Goal: Task Accomplishment & Management: Manage account settings

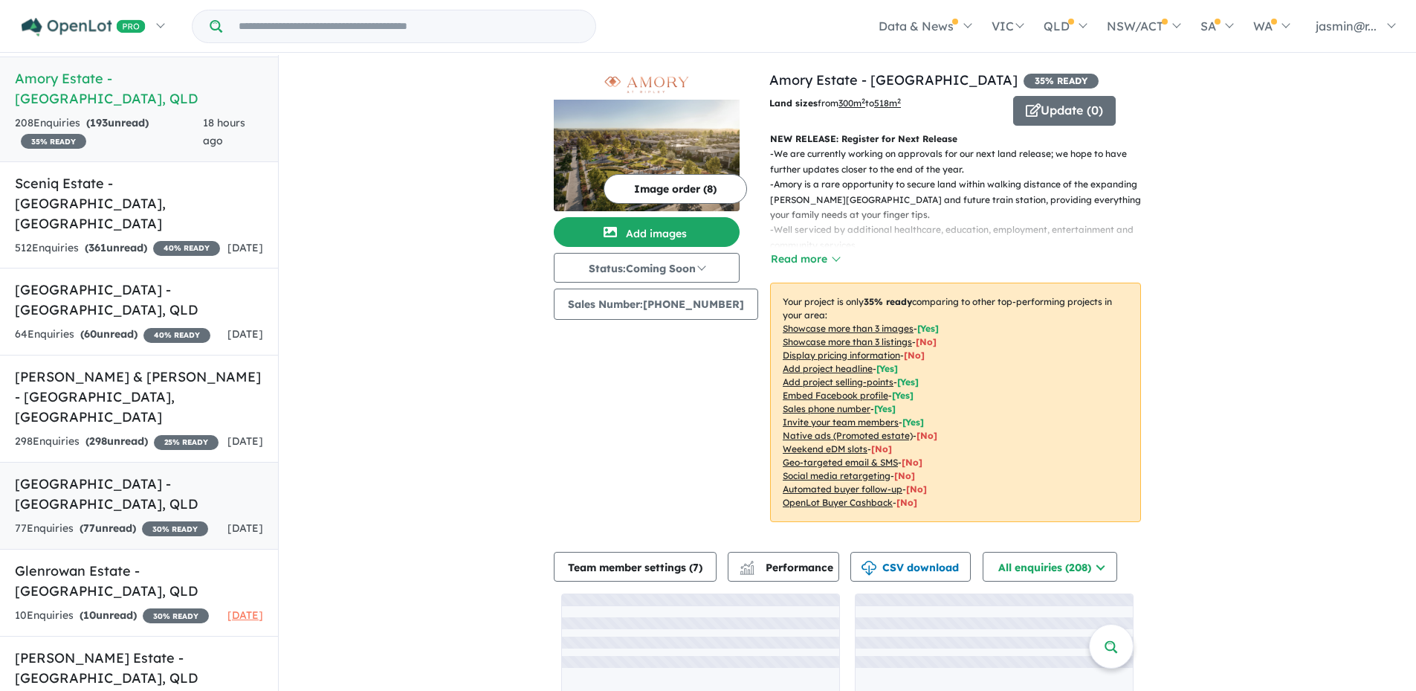
scroll to position [149, 0]
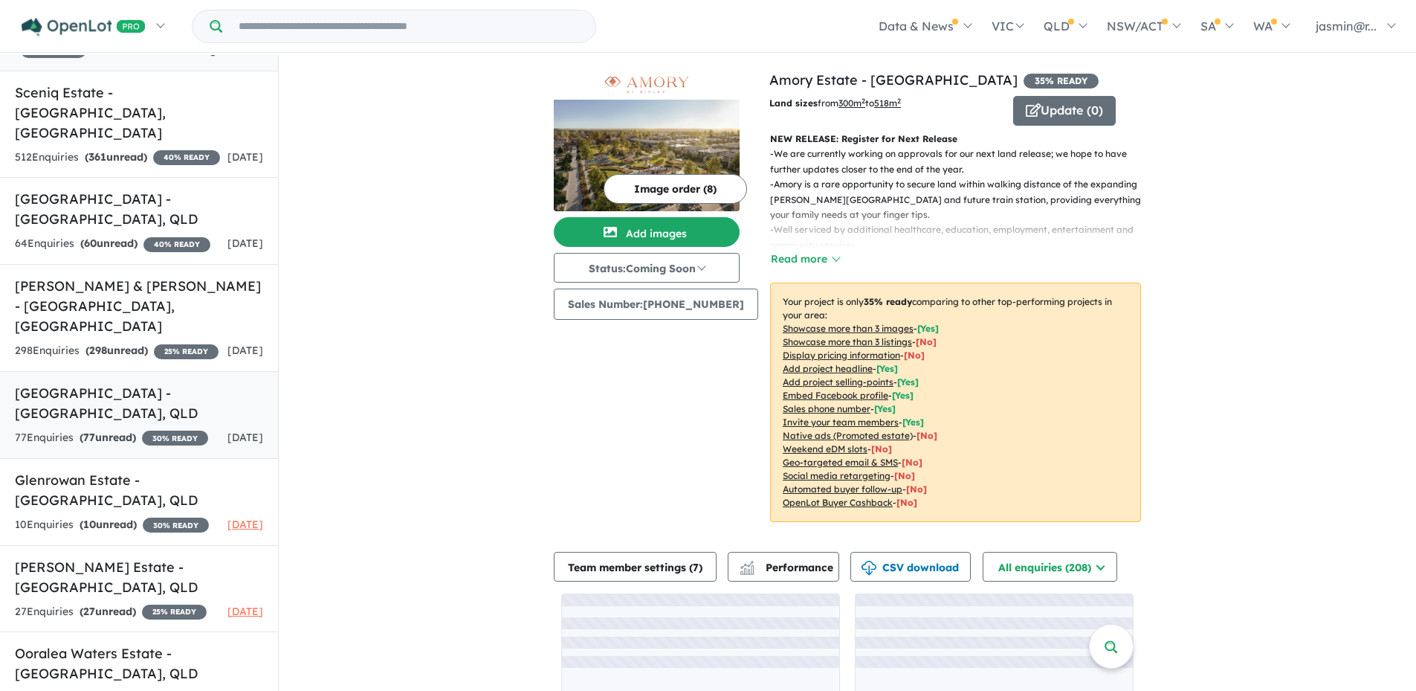
drag, startPoint x: 115, startPoint y: 424, endPoint x: 151, endPoint y: 431, distance: 36.5
click at [115, 430] on strong "( 77 unread)" at bounding box center [108, 436] width 57 height 13
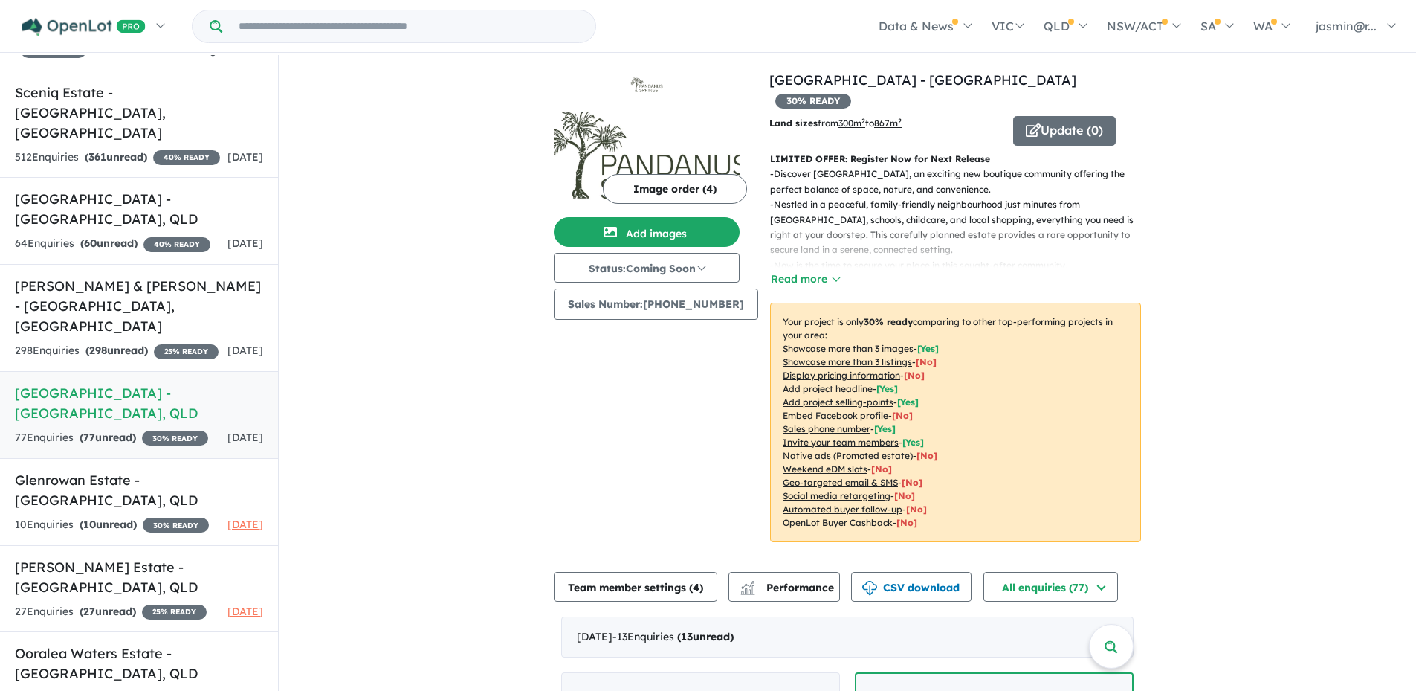
click at [822, 271] on button "Read more" at bounding box center [805, 279] width 70 height 17
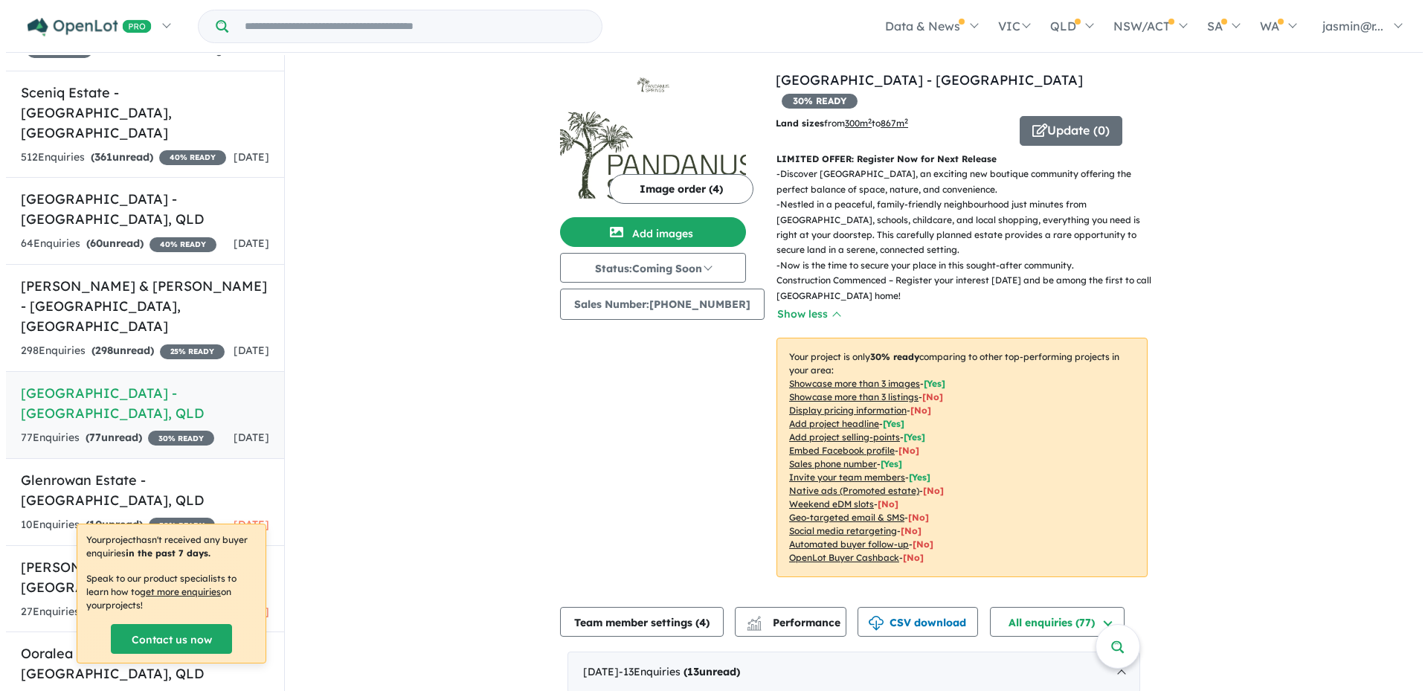
scroll to position [2, 0]
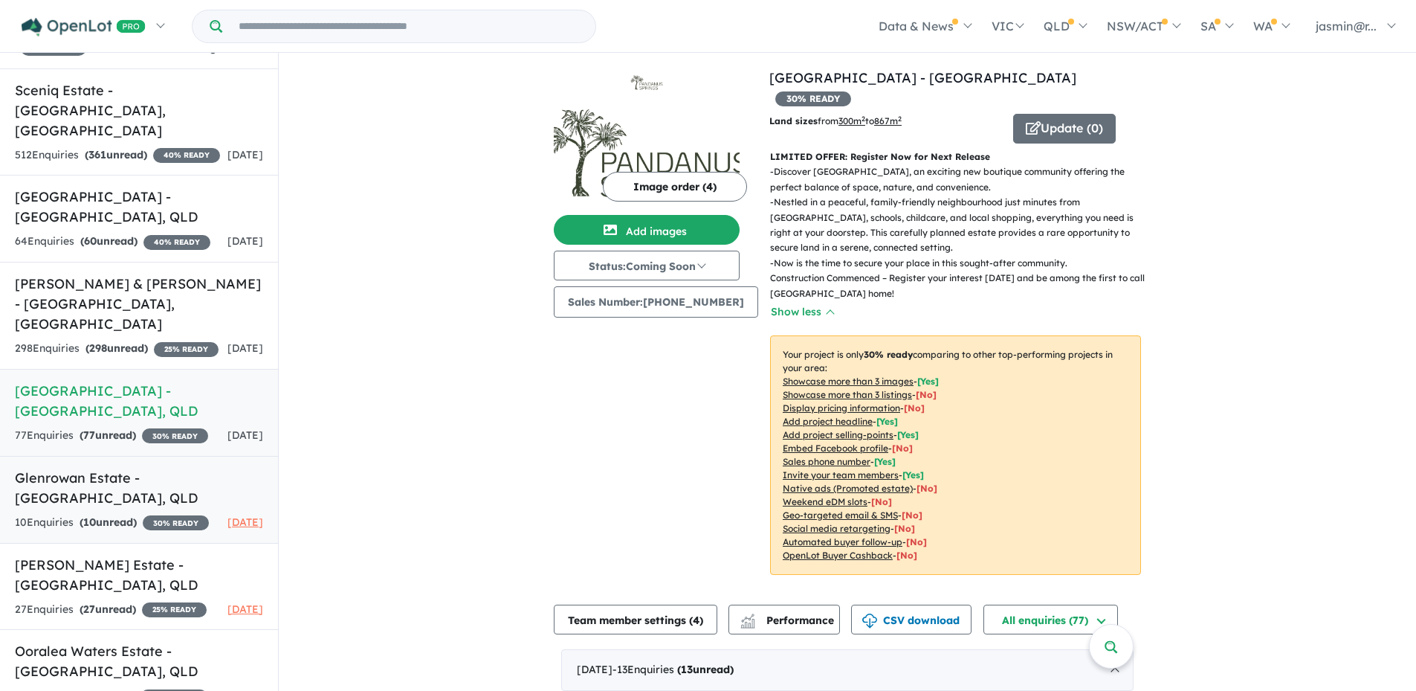
click at [187, 514] on div "10 Enquir ies ( 10 unread) 30 % READY" at bounding box center [112, 523] width 194 height 18
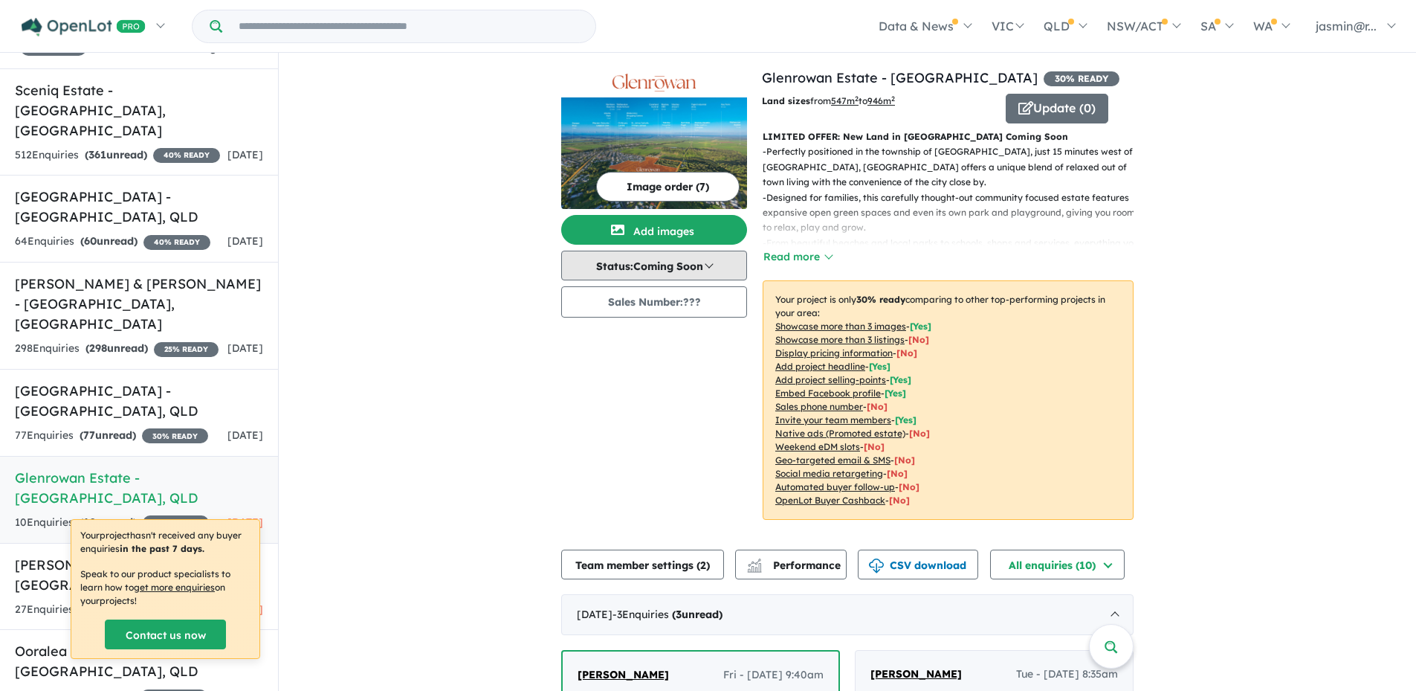
click at [703, 266] on button "Status: Coming Soon" at bounding box center [654, 266] width 186 height 30
click at [707, 265] on button "Status: Coming Soon" at bounding box center [654, 266] width 186 height 30
click at [1072, 107] on button "Update ( 0 )" at bounding box center [1057, 109] width 103 height 30
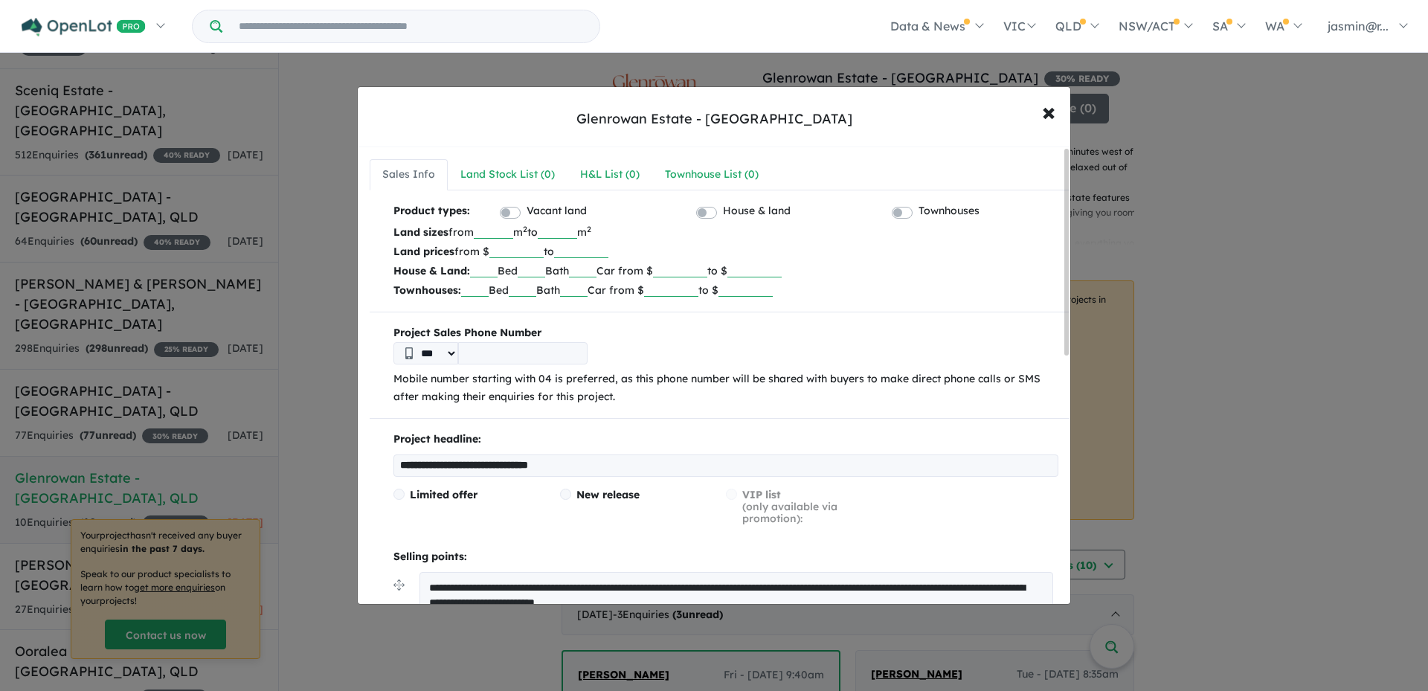
click at [526, 346] on input "tel" at bounding box center [522, 353] width 129 height 22
click at [521, 352] on input "tel" at bounding box center [522, 353] width 129 height 22
paste input "**********"
type input "**********"
click at [683, 390] on p "Mobile number starting with 04 is preferred, as this phone number will be share…" at bounding box center [725, 388] width 665 height 36
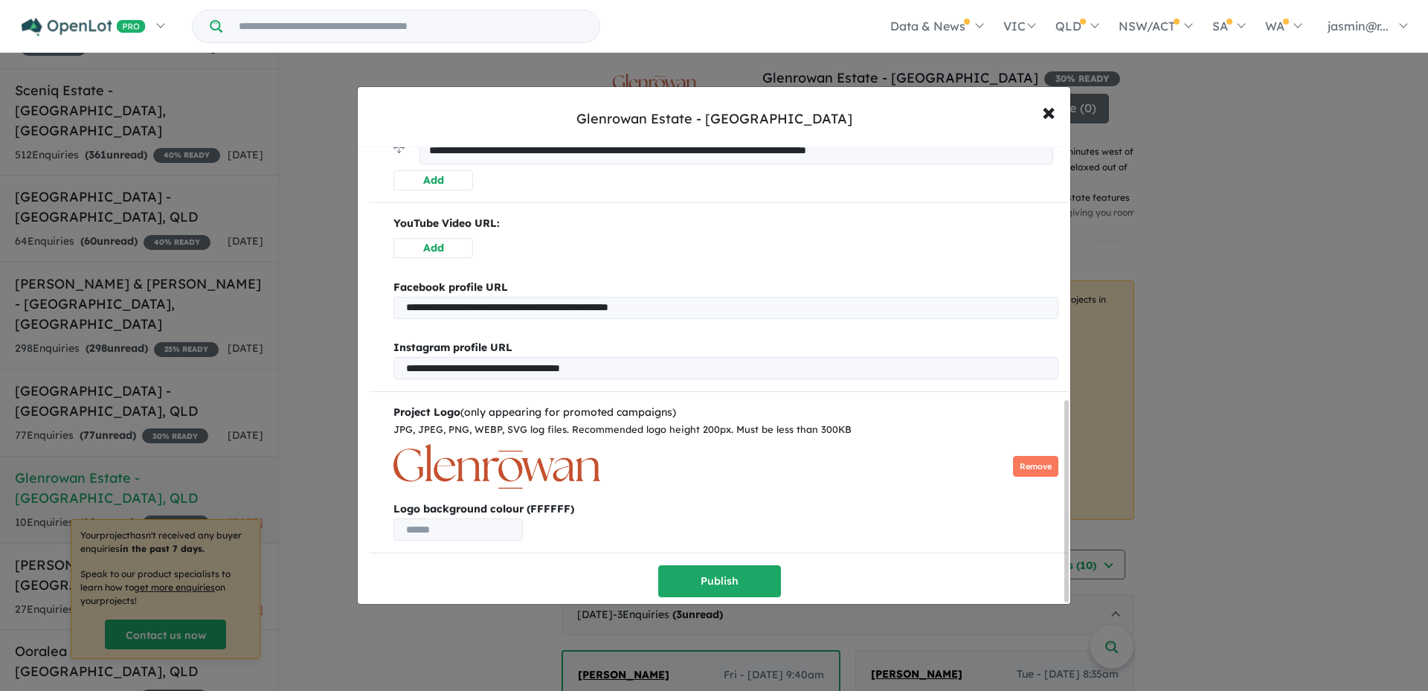
scroll to position [578, 0]
click at [735, 578] on button "Publish" at bounding box center [719, 581] width 123 height 32
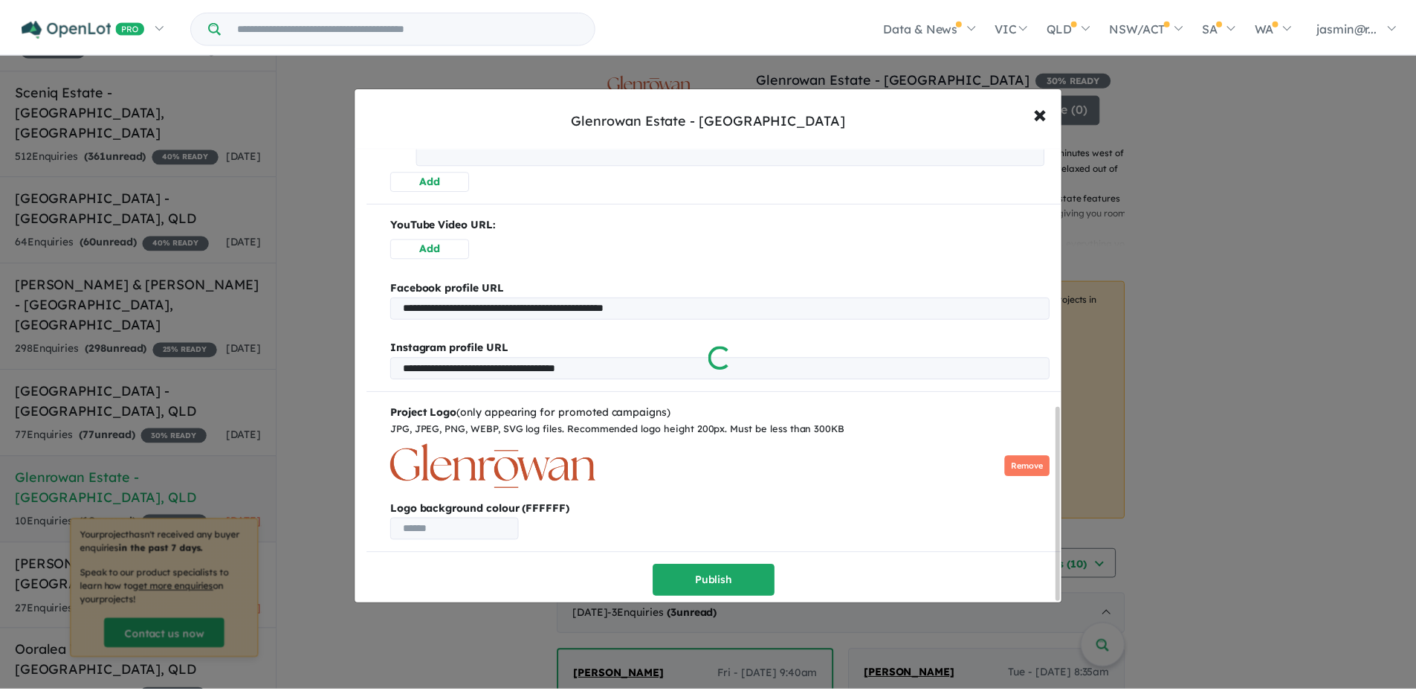
scroll to position [0, 0]
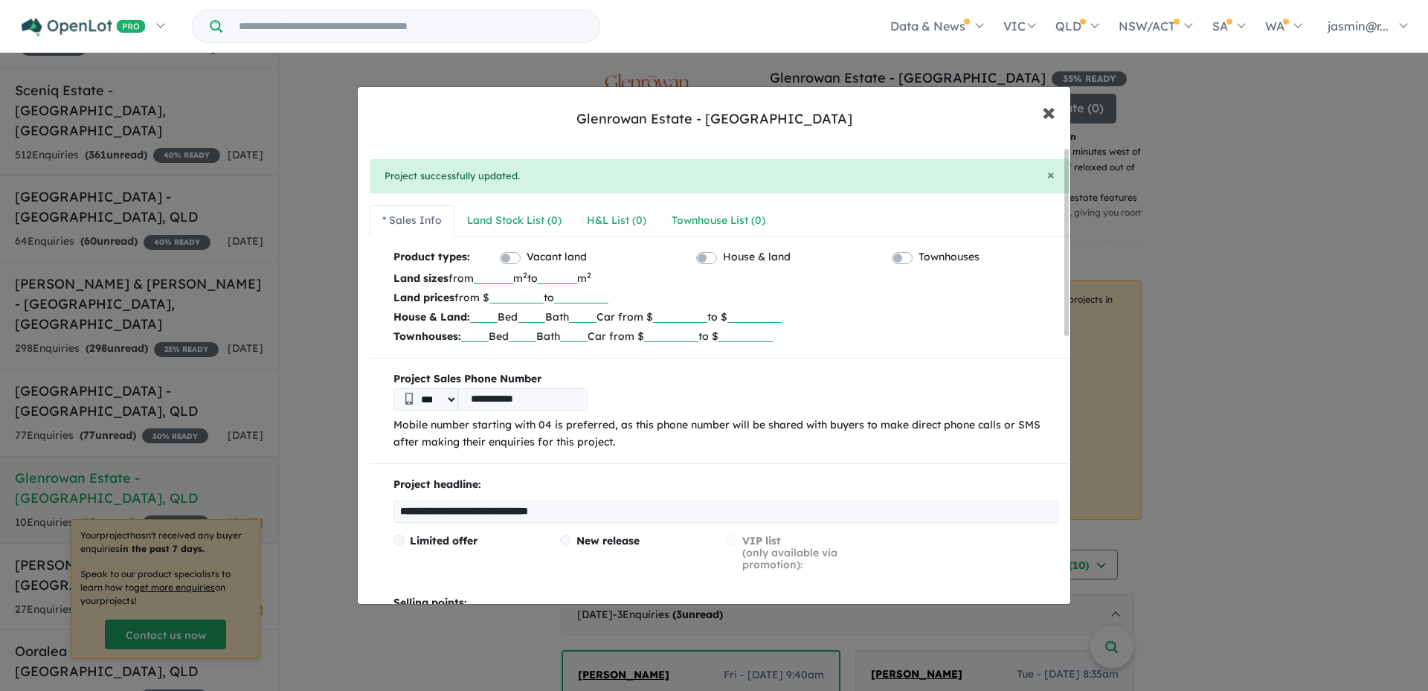
click at [1048, 113] on span "×" at bounding box center [1048, 111] width 13 height 32
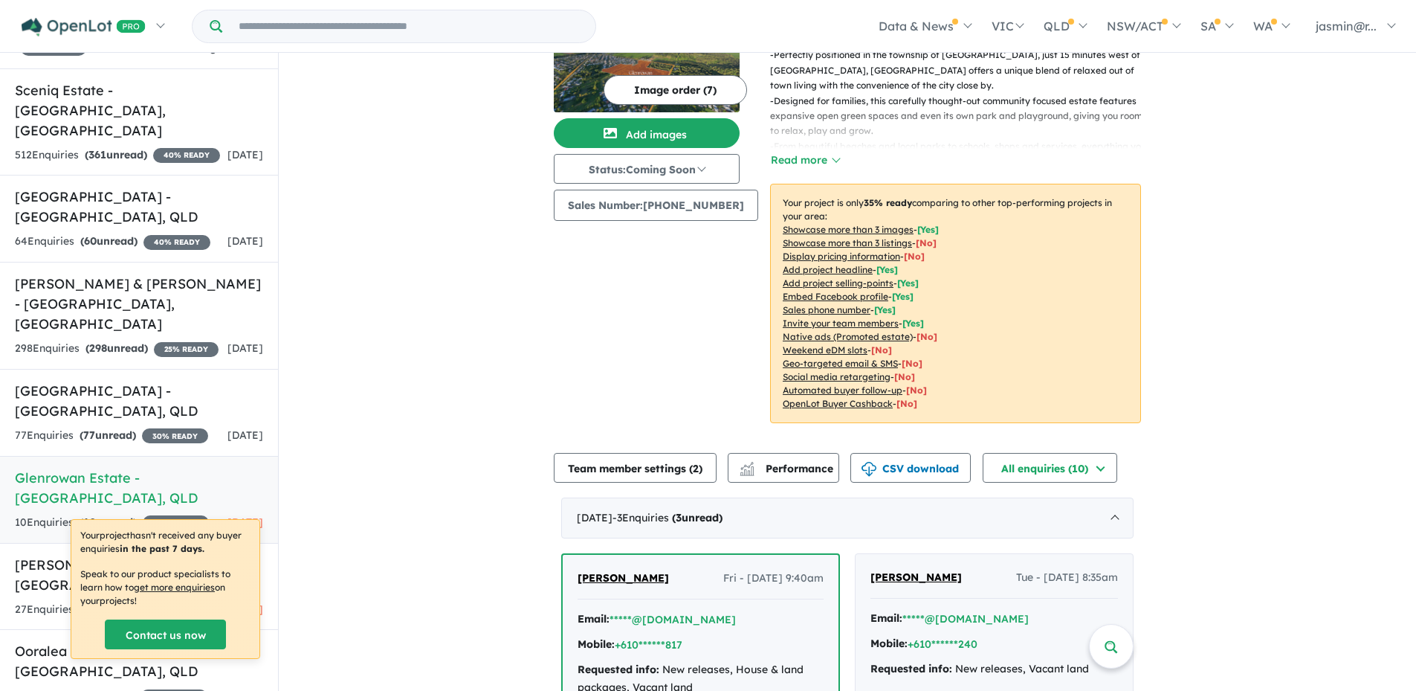
scroll to position [19, 0]
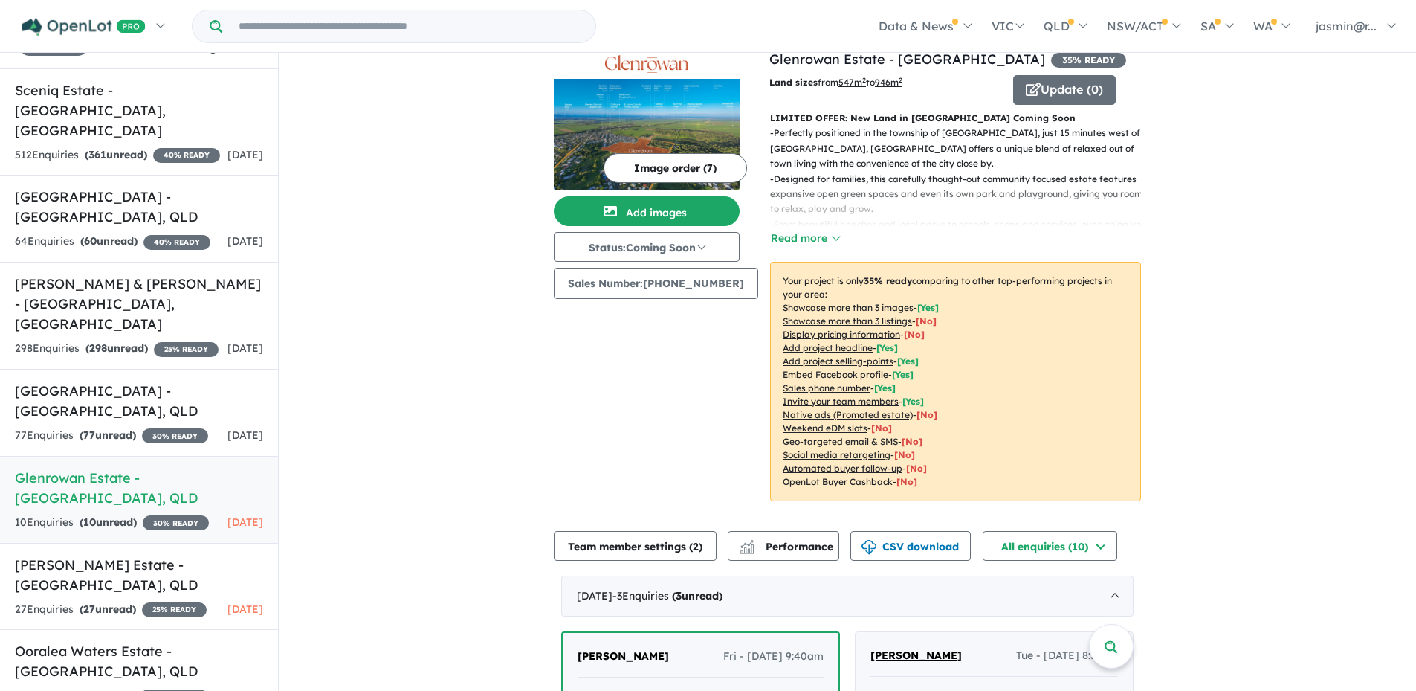
click at [393, 489] on div "View 8 projects in your account [GEOGRAPHIC_DATA] - [GEOGRAPHIC_DATA] 35 % READ…" at bounding box center [848, 622] width 1138 height 1177
click at [129, 602] on strong "( 27 unread)" at bounding box center [108, 608] width 57 height 13
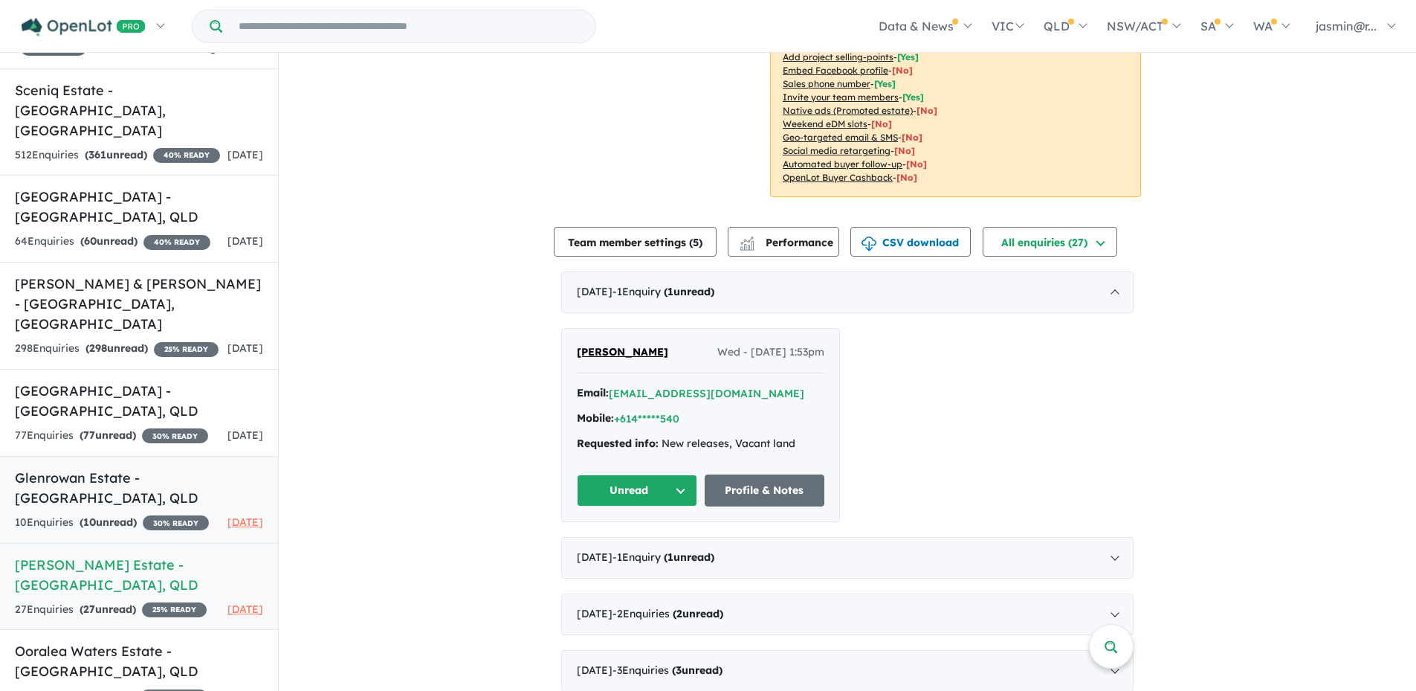
scroll to position [297, 0]
click at [122, 667] on h5 "Ooralea Waters Estate - [GEOGRAPHIC_DATA] , [GEOGRAPHIC_DATA]" at bounding box center [139, 661] width 248 height 40
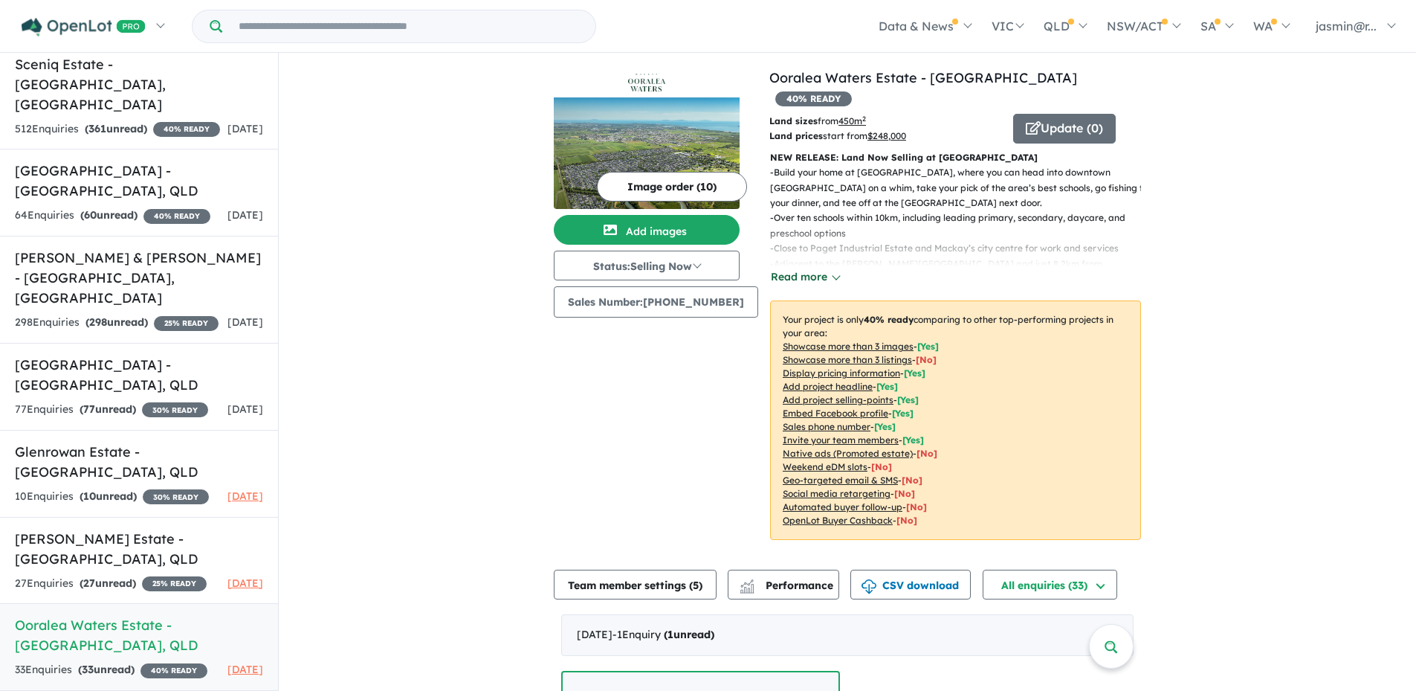
click at [816, 268] on button "Read more" at bounding box center [805, 276] width 70 height 17
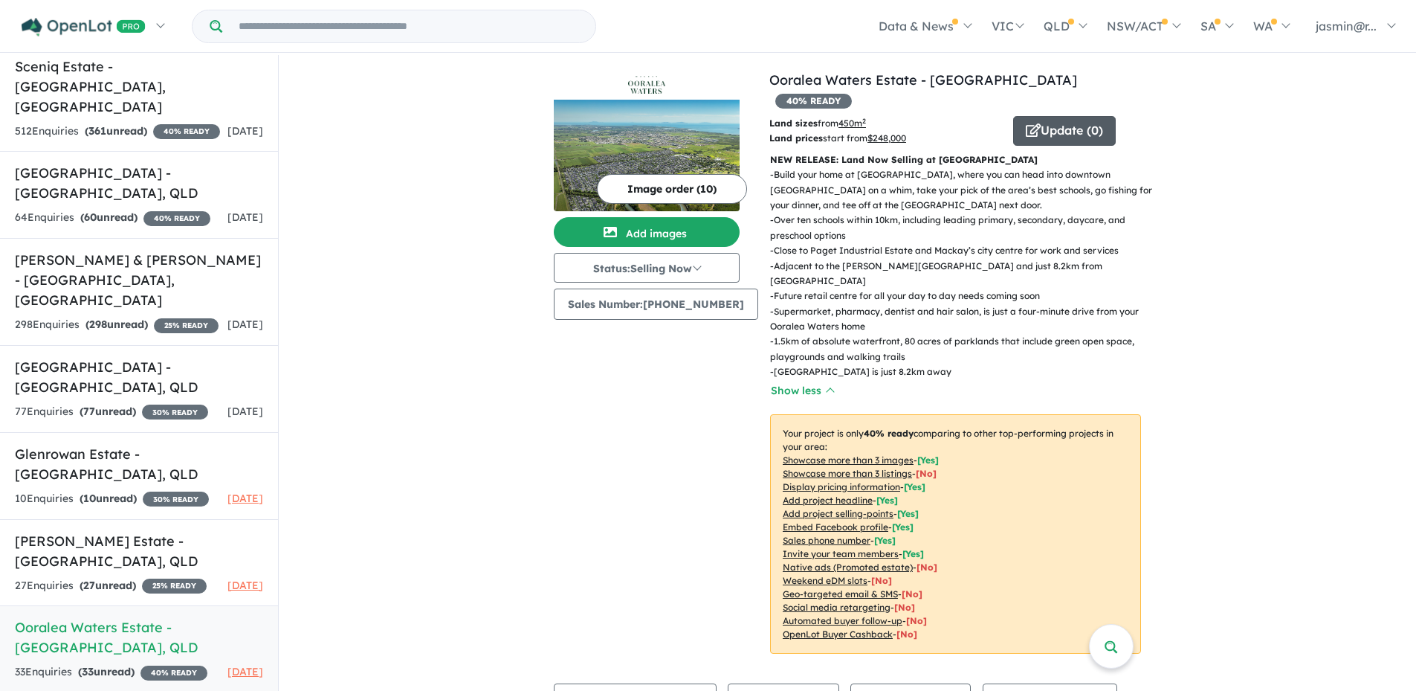
click at [1058, 116] on button "Update ( 0 )" at bounding box center [1064, 131] width 103 height 30
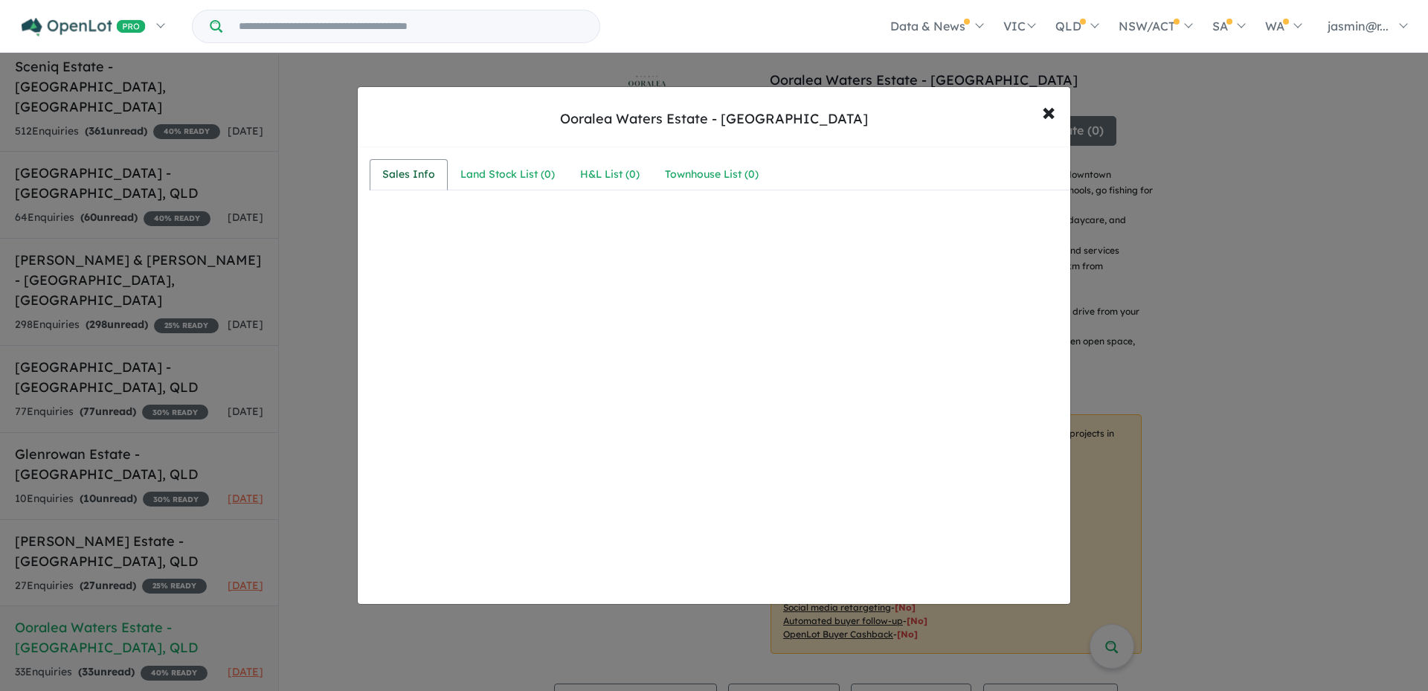
click at [401, 175] on div "Sales Info" at bounding box center [408, 175] width 53 height 18
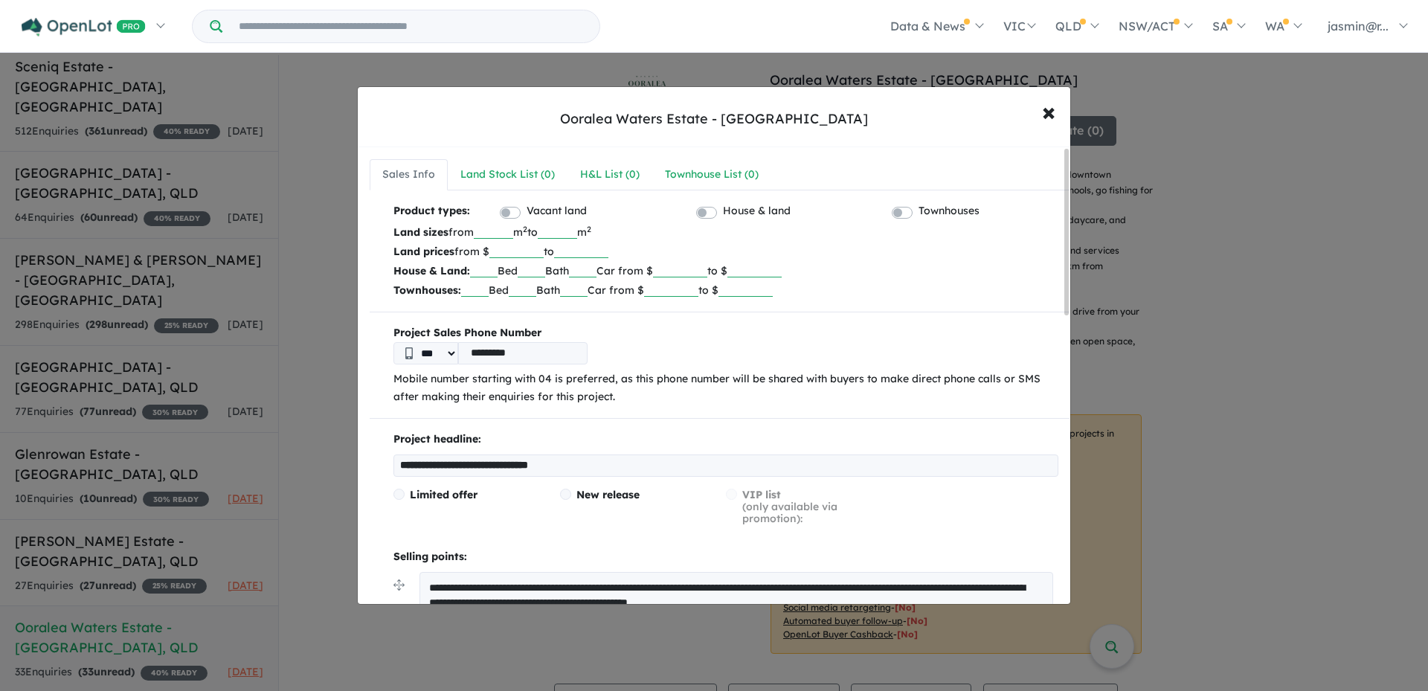
drag, startPoint x: 526, startPoint y: 248, endPoint x: 597, endPoint y: 239, distance: 71.8
click at [597, 239] on div "Product types: Vacant land House & land Townhouses Land sizes from *** m 2 to m…" at bounding box center [720, 250] width 700 height 97
click at [629, 265] on p "House & Land: Bed Bath Car from $ to $" at bounding box center [725, 270] width 665 height 19
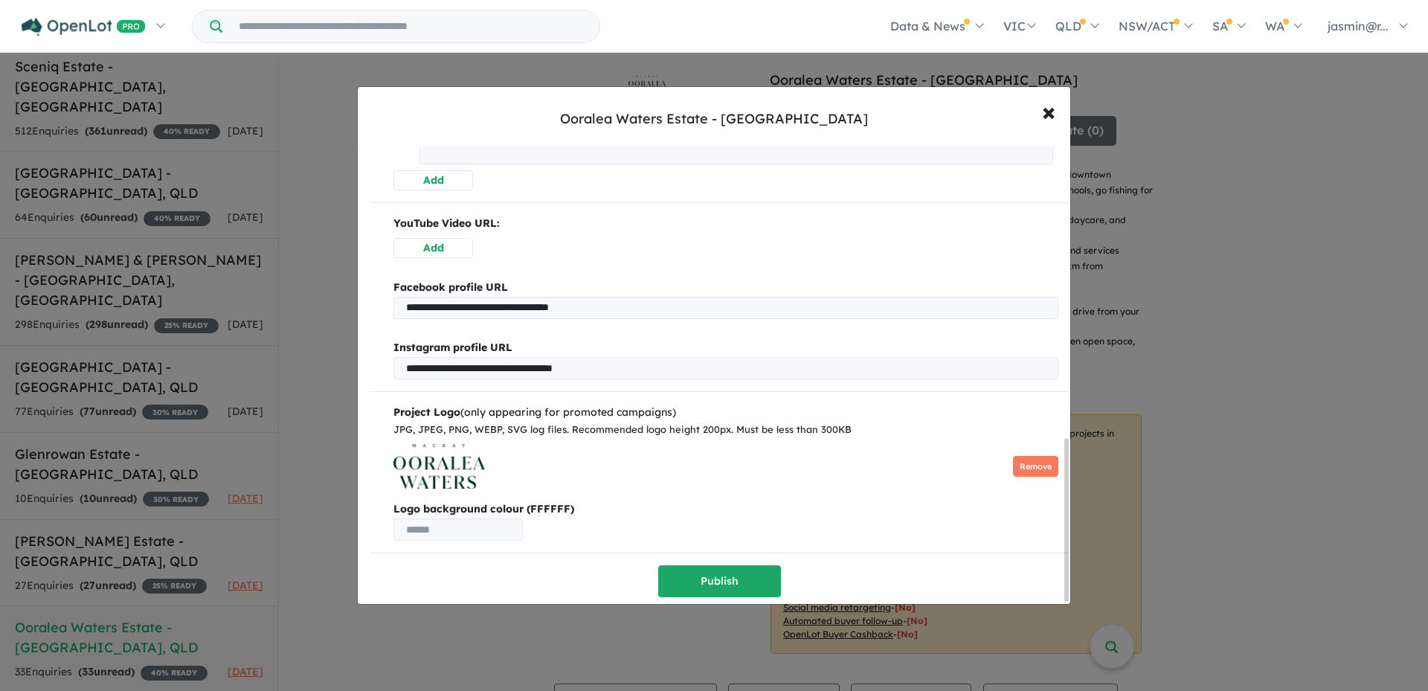
scroll to position [822, 0]
click at [720, 579] on button "Publish" at bounding box center [719, 581] width 123 height 32
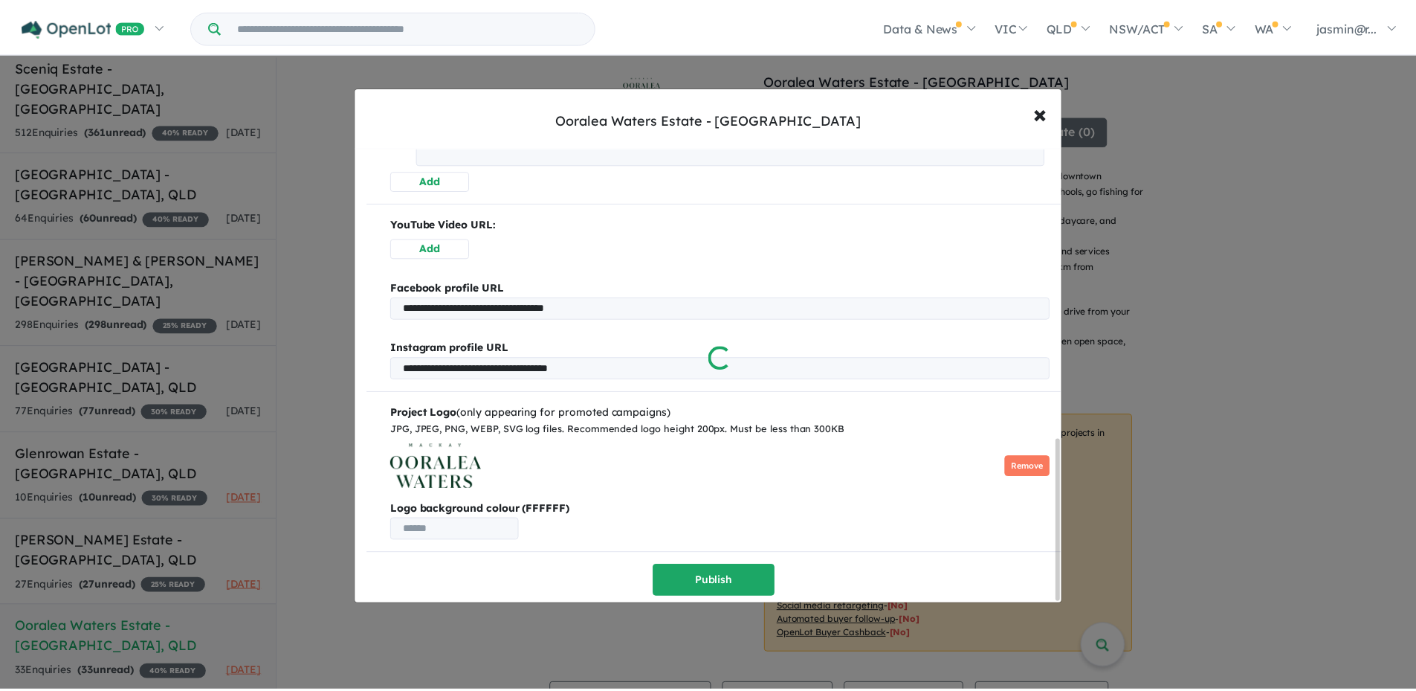
scroll to position [0, 0]
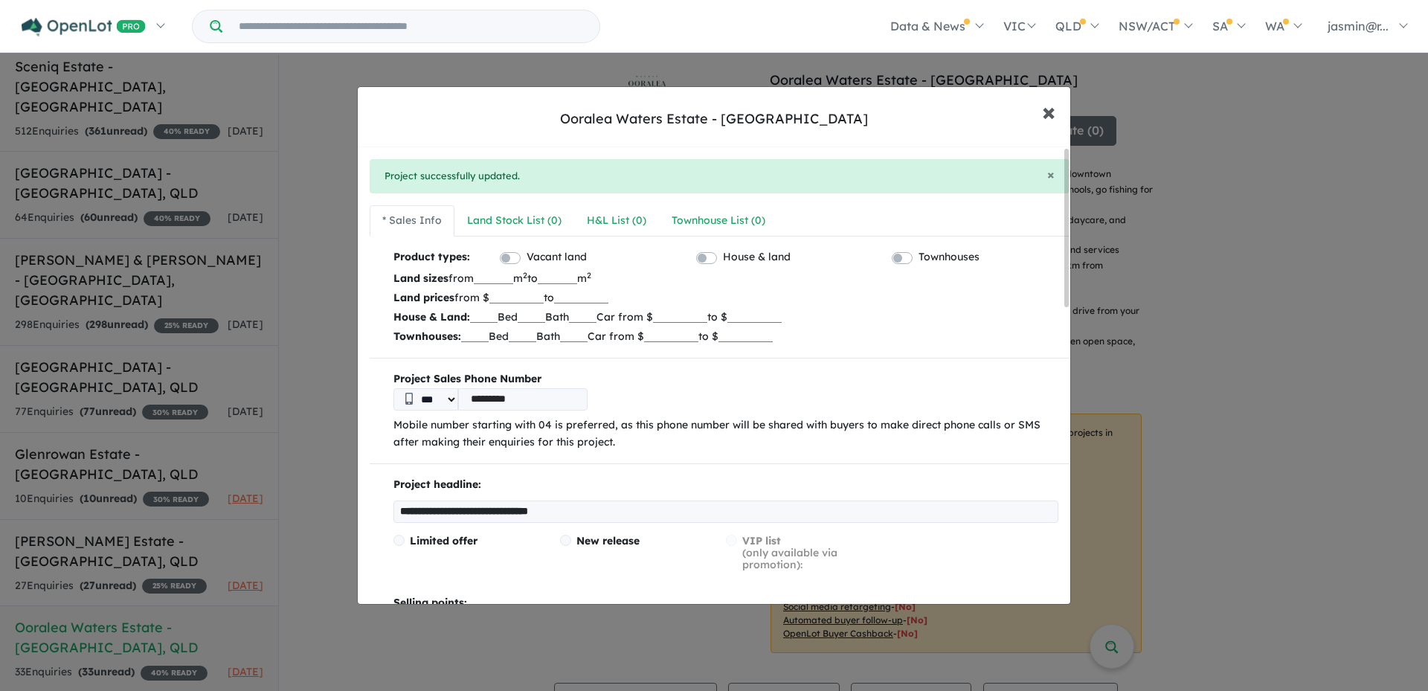
click at [1045, 112] on span "×" at bounding box center [1048, 111] width 13 height 32
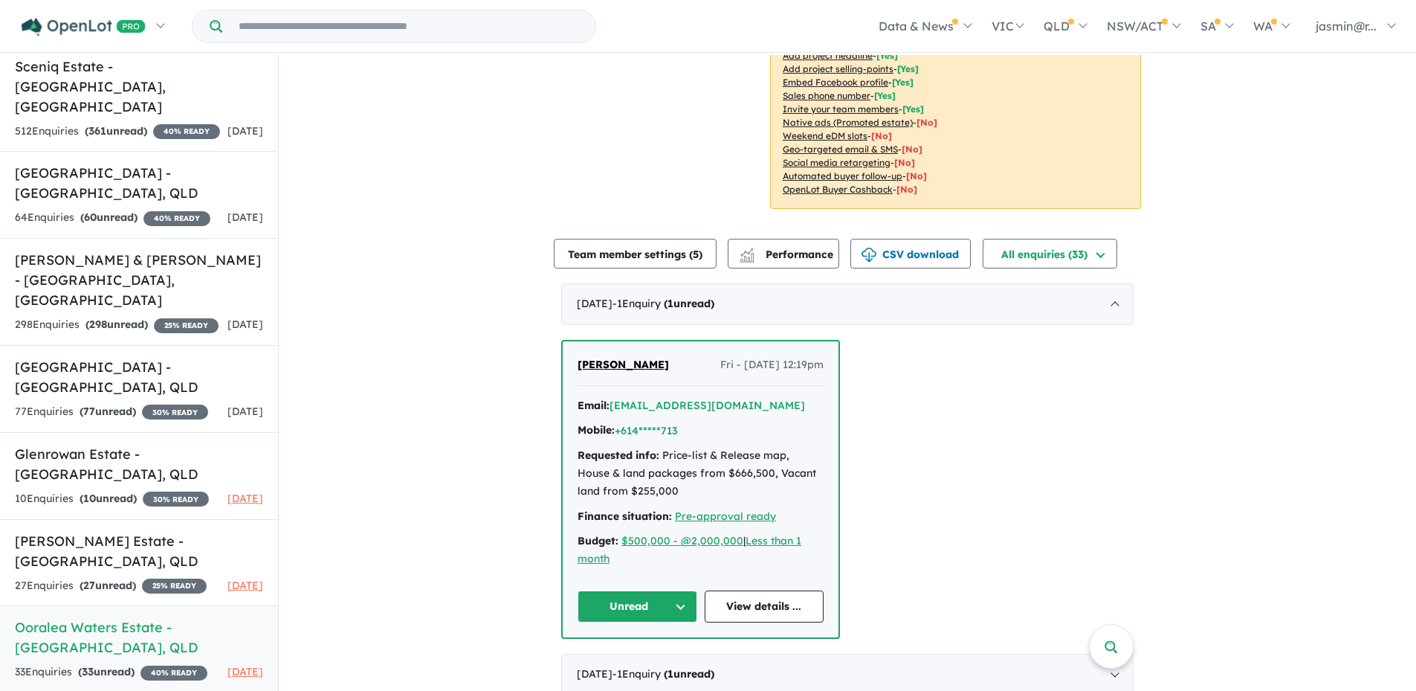
scroll to position [446, 0]
click at [95, 404] on span "77" at bounding box center [89, 410] width 12 height 13
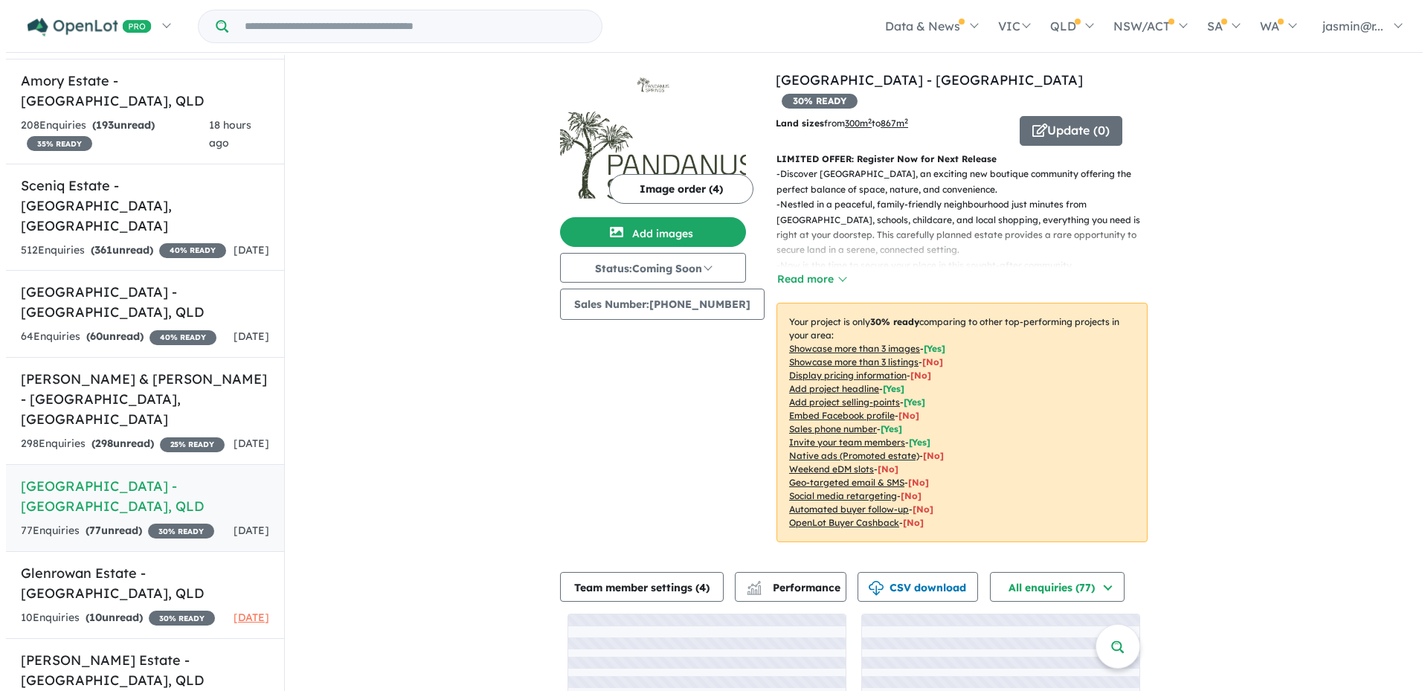
scroll to position [50, 0]
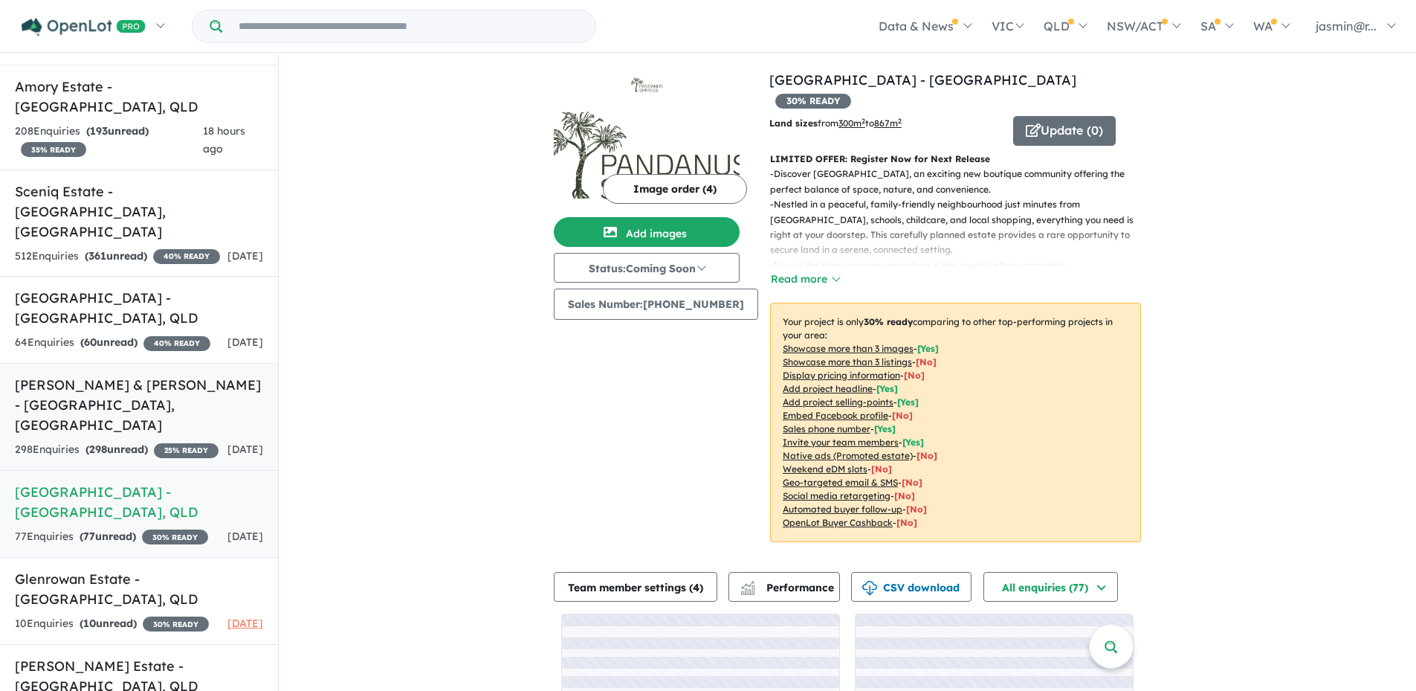
click at [117, 408] on h5 "[PERSON_NAME] & [PERSON_NAME] - [GEOGRAPHIC_DATA] , [GEOGRAPHIC_DATA]" at bounding box center [139, 405] width 248 height 60
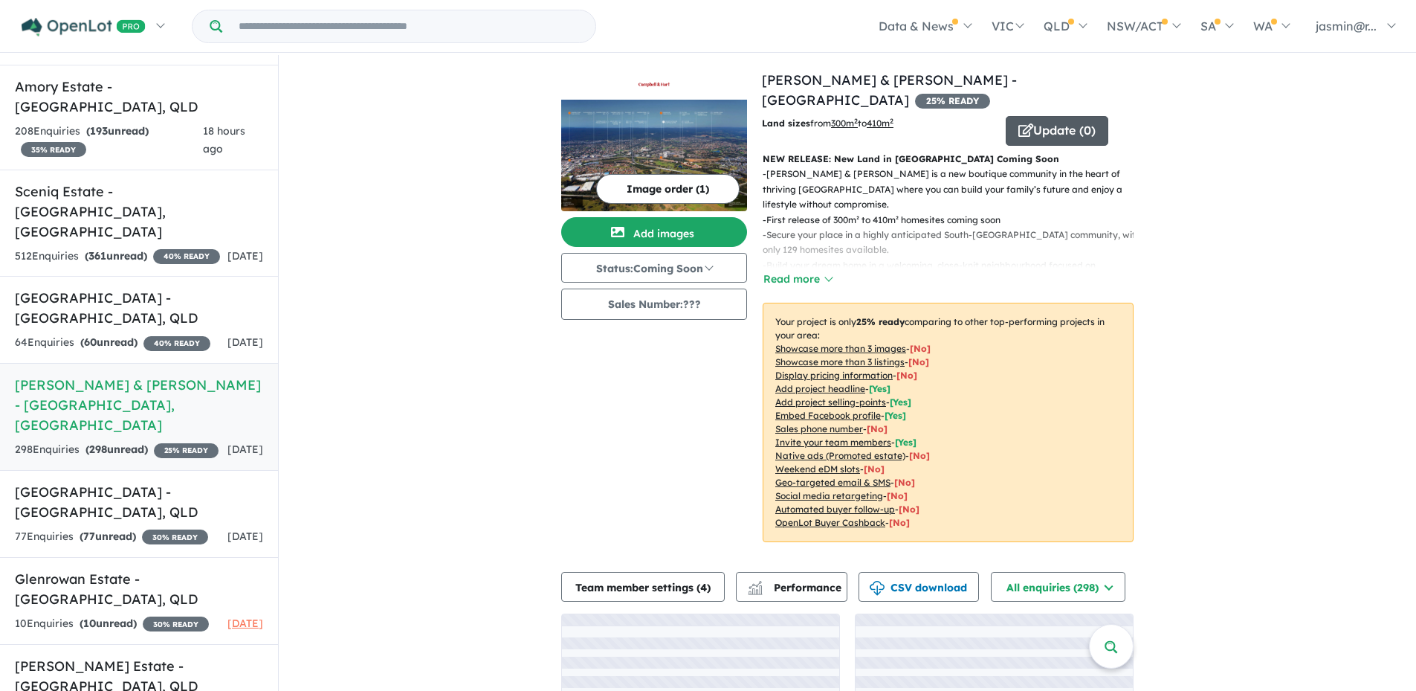
click at [1062, 118] on button "Update ( 0 )" at bounding box center [1057, 131] width 103 height 30
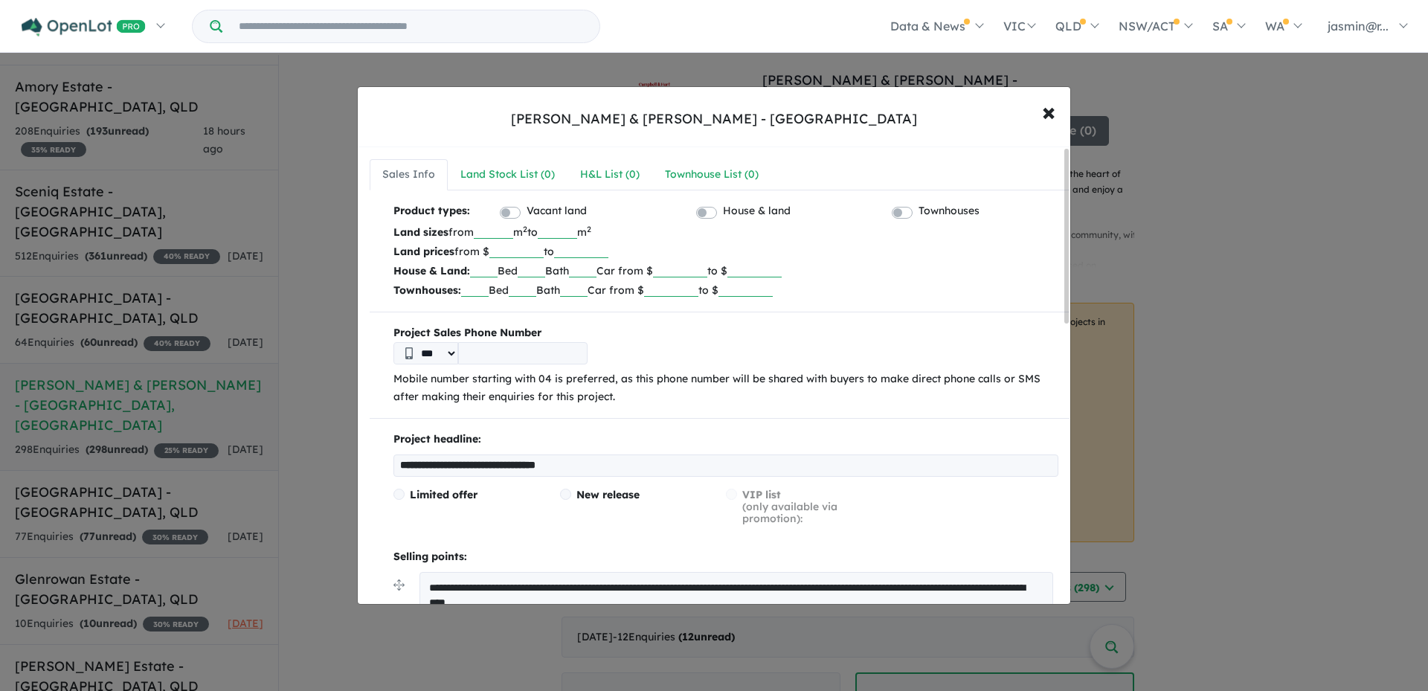
click at [498, 352] on input "tel" at bounding box center [522, 353] width 129 height 22
click at [491, 355] on input "tel" at bounding box center [522, 353] width 129 height 22
paste input "*********"
type input "*********"
click at [715, 359] on div "*** *********" at bounding box center [725, 353] width 665 height 22
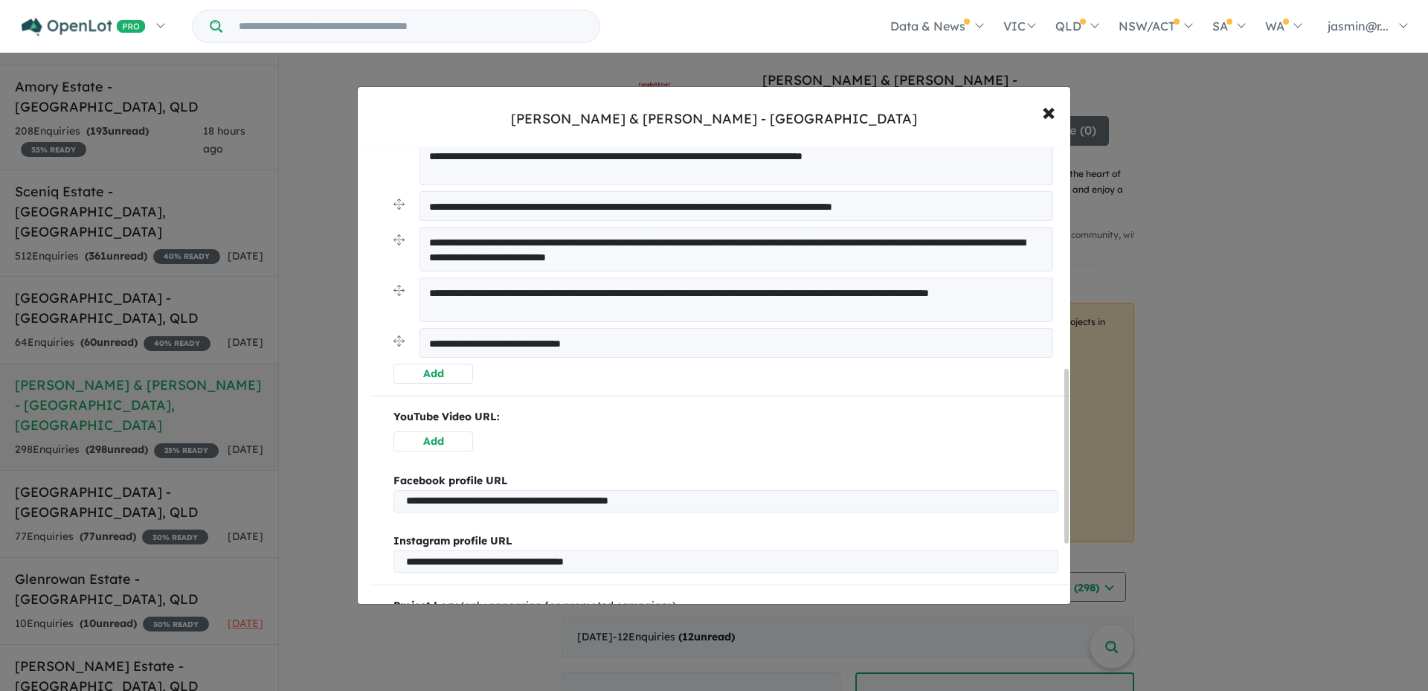
scroll to position [595, 0]
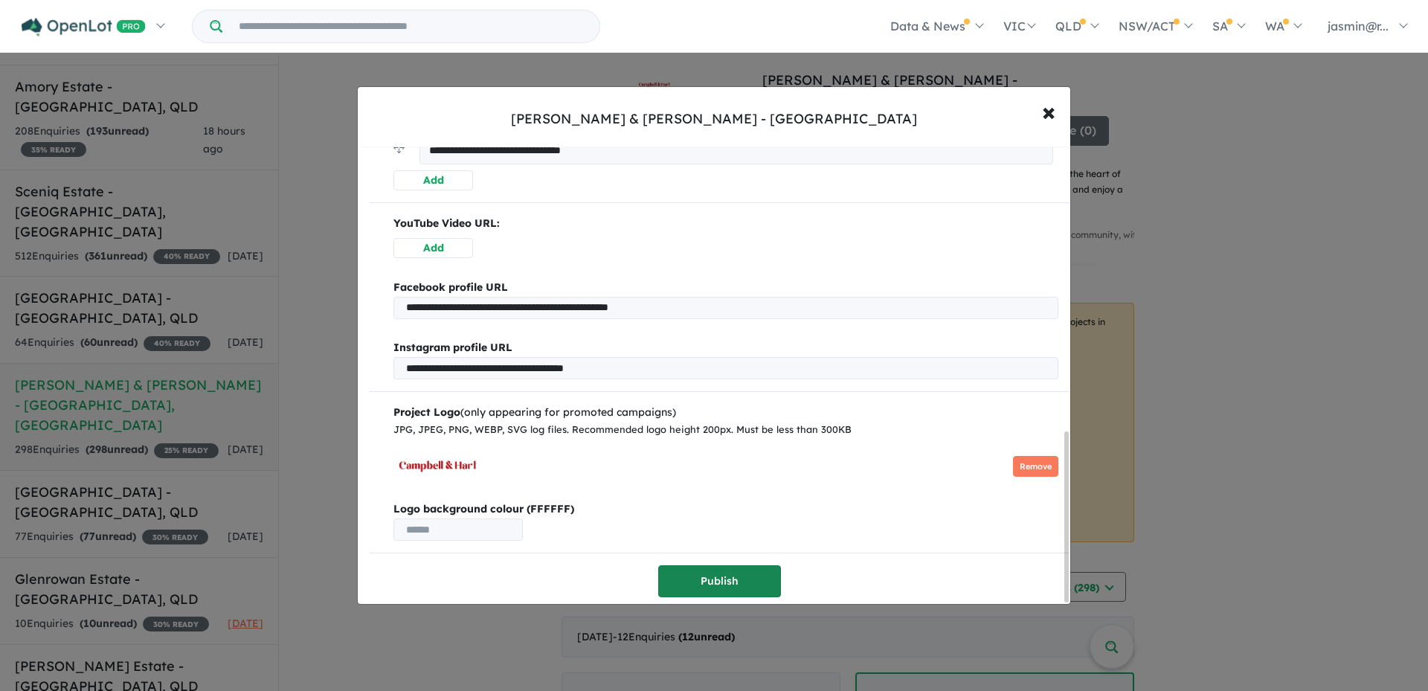
click at [709, 582] on button "Publish" at bounding box center [719, 581] width 123 height 32
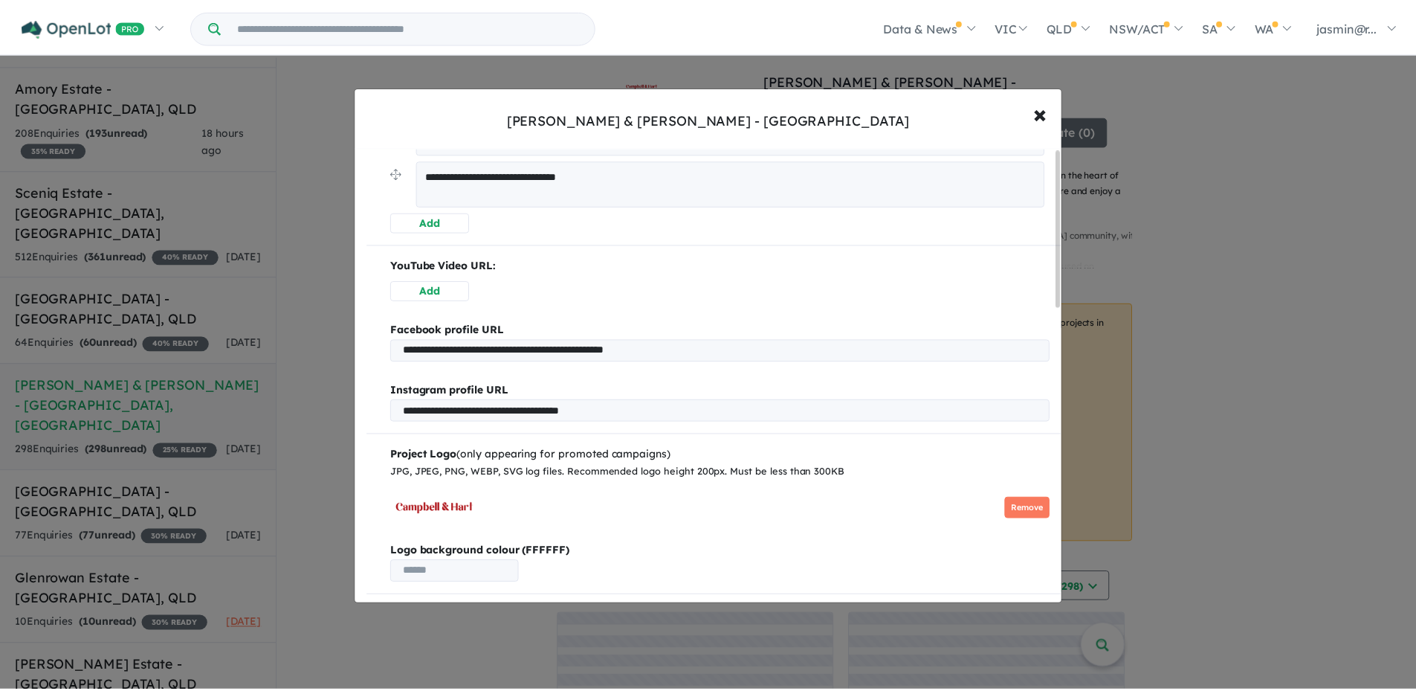
scroll to position [0, 0]
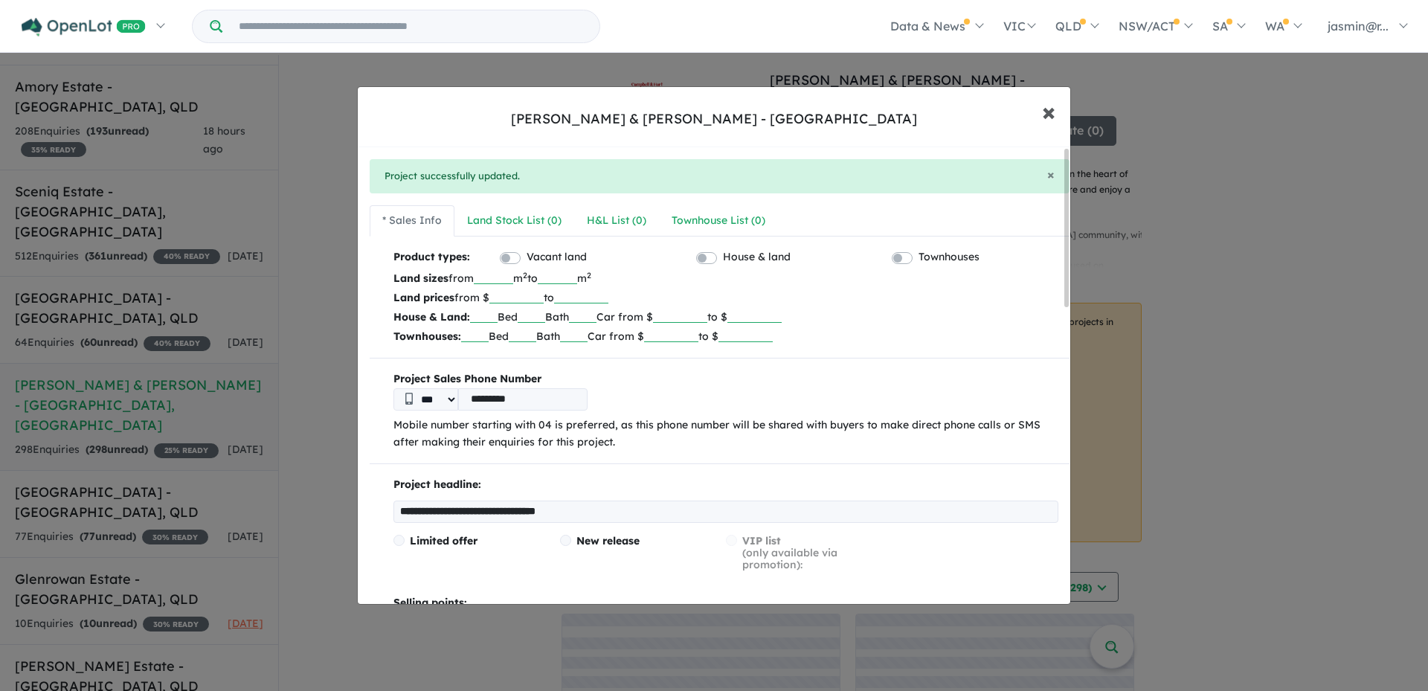
click at [1043, 113] on span "×" at bounding box center [1048, 111] width 13 height 32
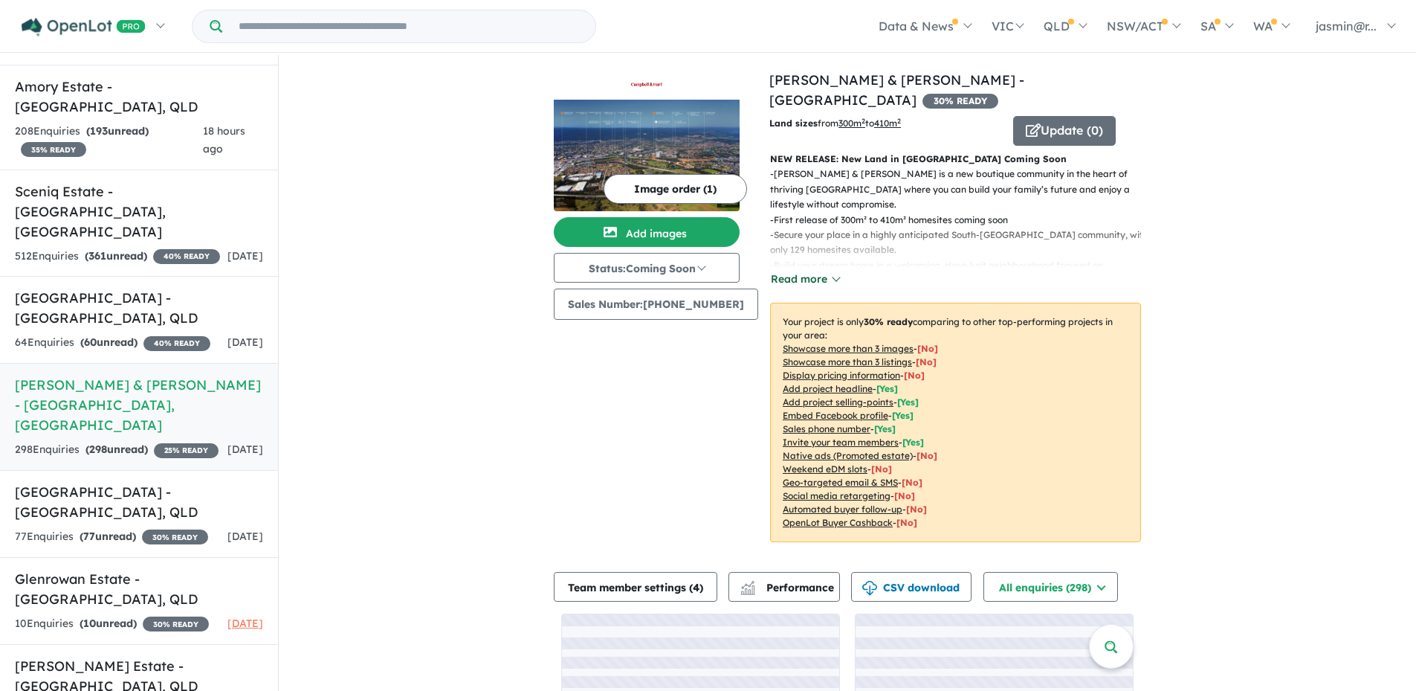
click at [825, 271] on button "Read more" at bounding box center [805, 279] width 70 height 17
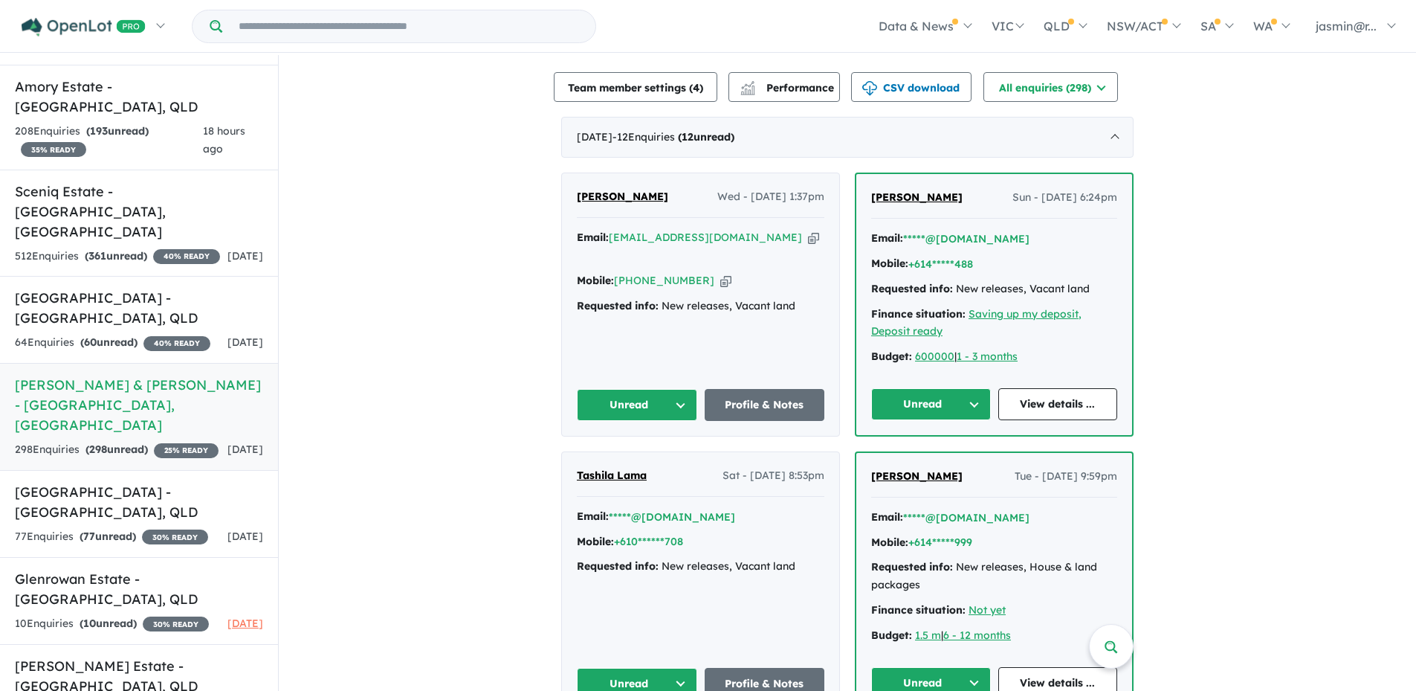
scroll to position [686, 0]
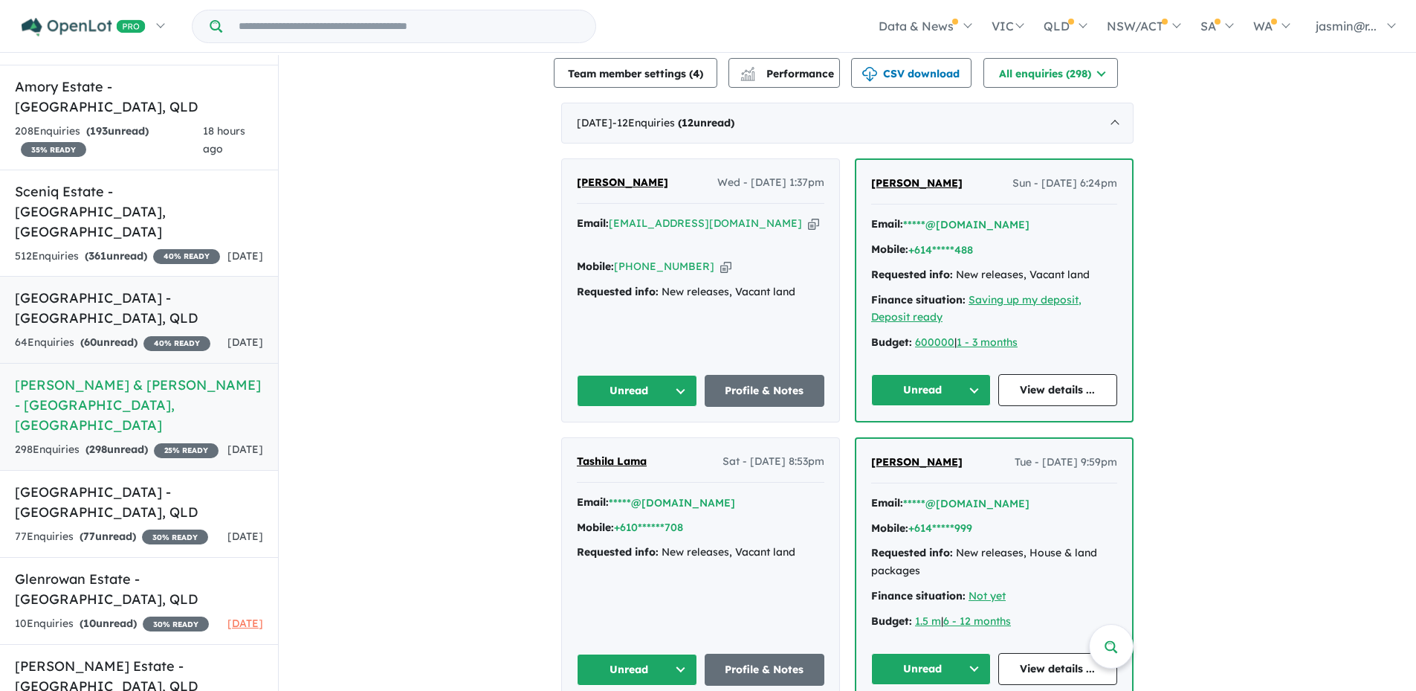
click at [158, 334] on div "64 Enquir ies ( 60 unread) 40 % READY" at bounding box center [113, 343] width 196 height 18
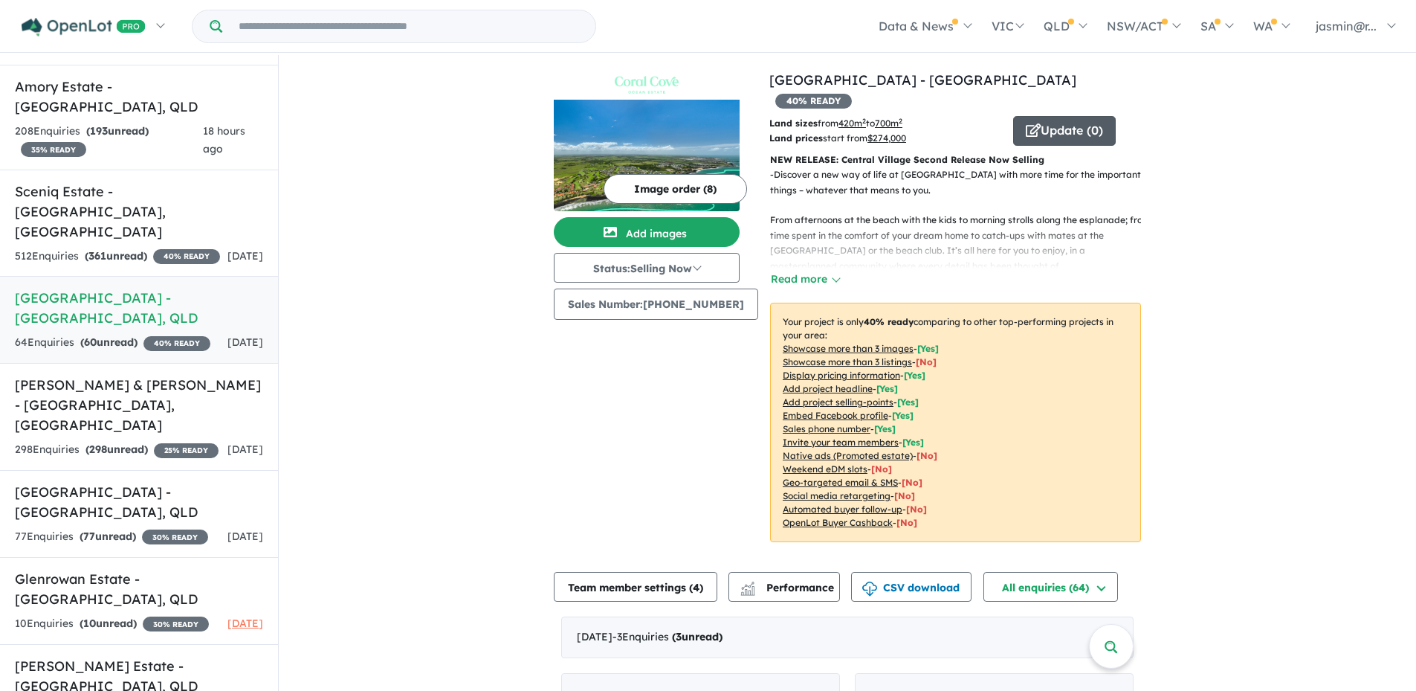
click at [1036, 116] on button "Update ( 0 )" at bounding box center [1064, 131] width 103 height 30
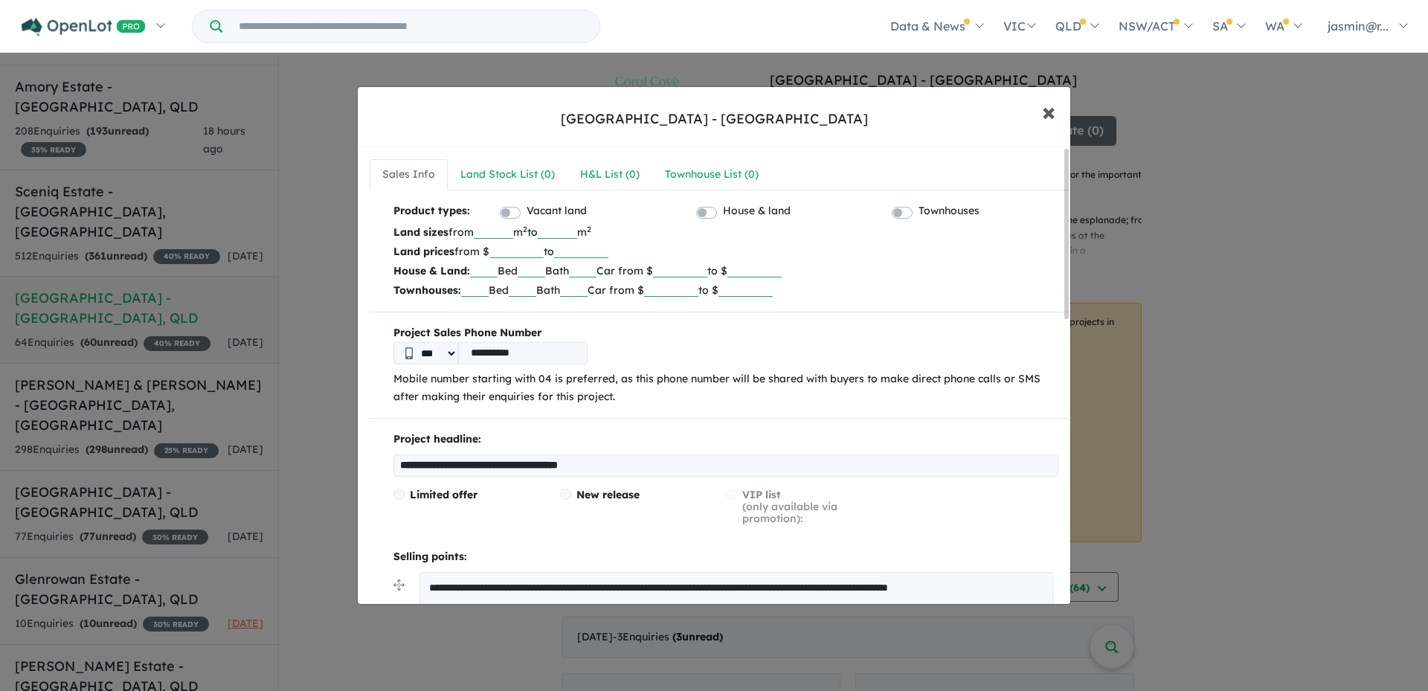
click at [1045, 114] on span "×" at bounding box center [1048, 111] width 13 height 32
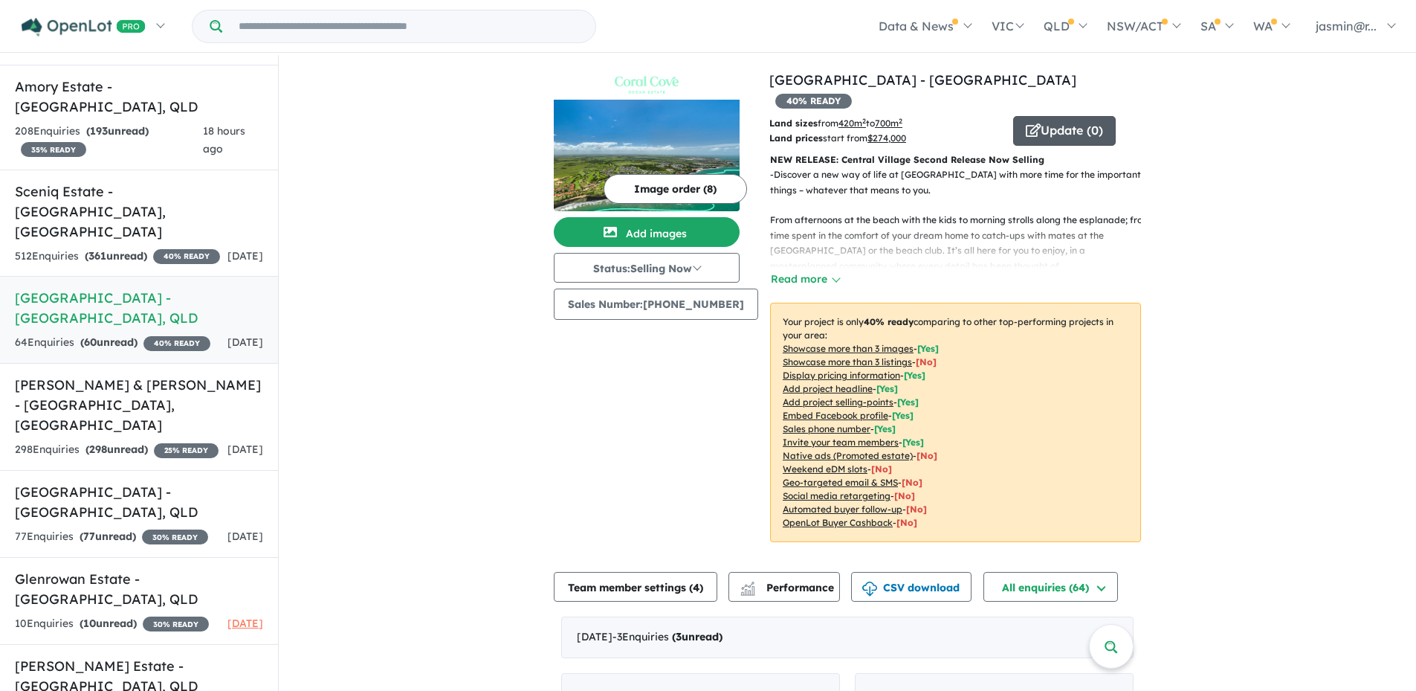
click at [1050, 116] on button "Update ( 0 )" at bounding box center [1064, 131] width 103 height 30
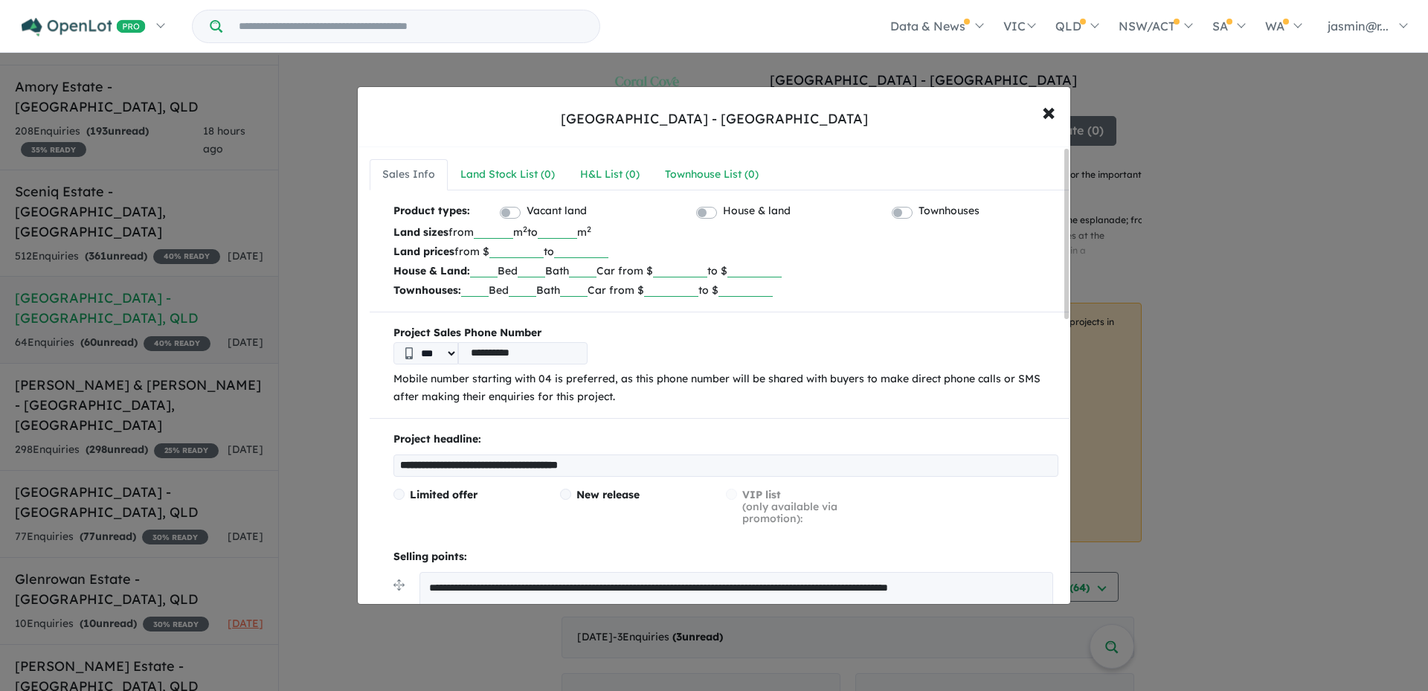
drag, startPoint x: 510, startPoint y: 251, endPoint x: 577, endPoint y: 247, distance: 67.0
click at [577, 247] on p "Land prices from $ ****** to" at bounding box center [725, 251] width 665 height 19
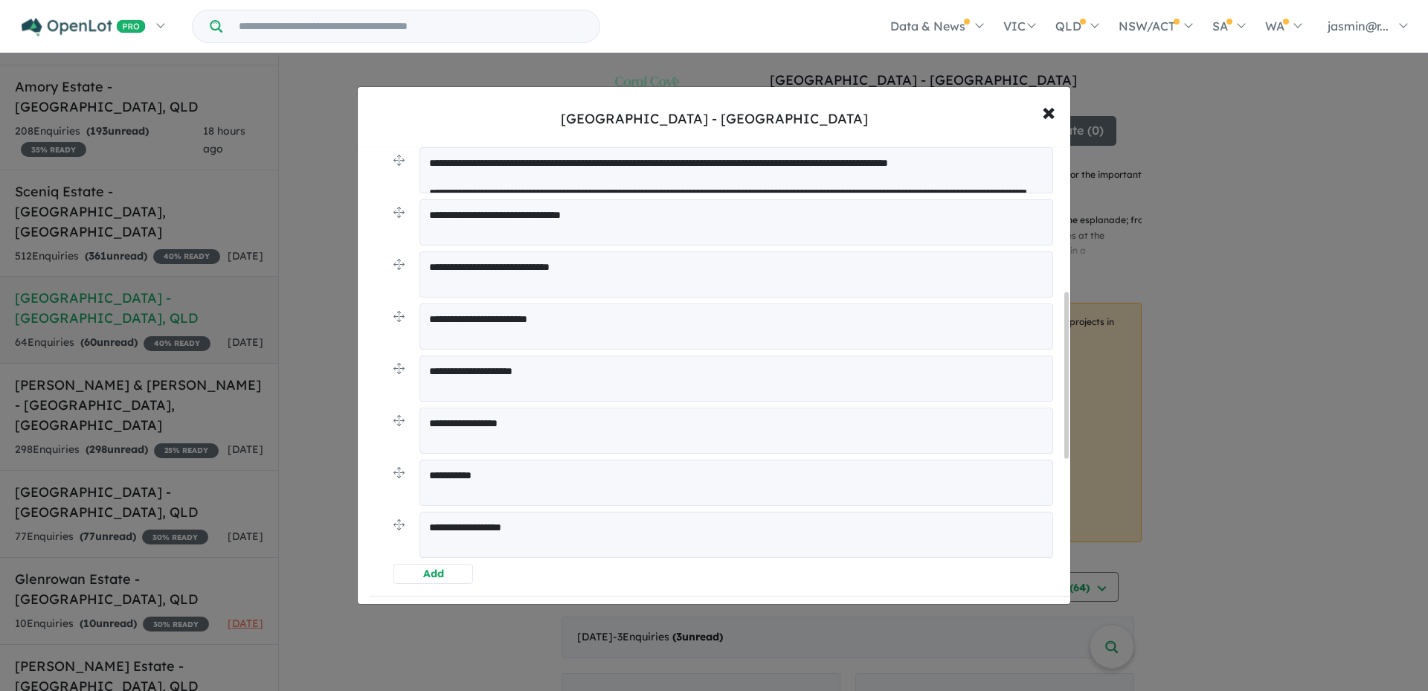
scroll to position [399, 0]
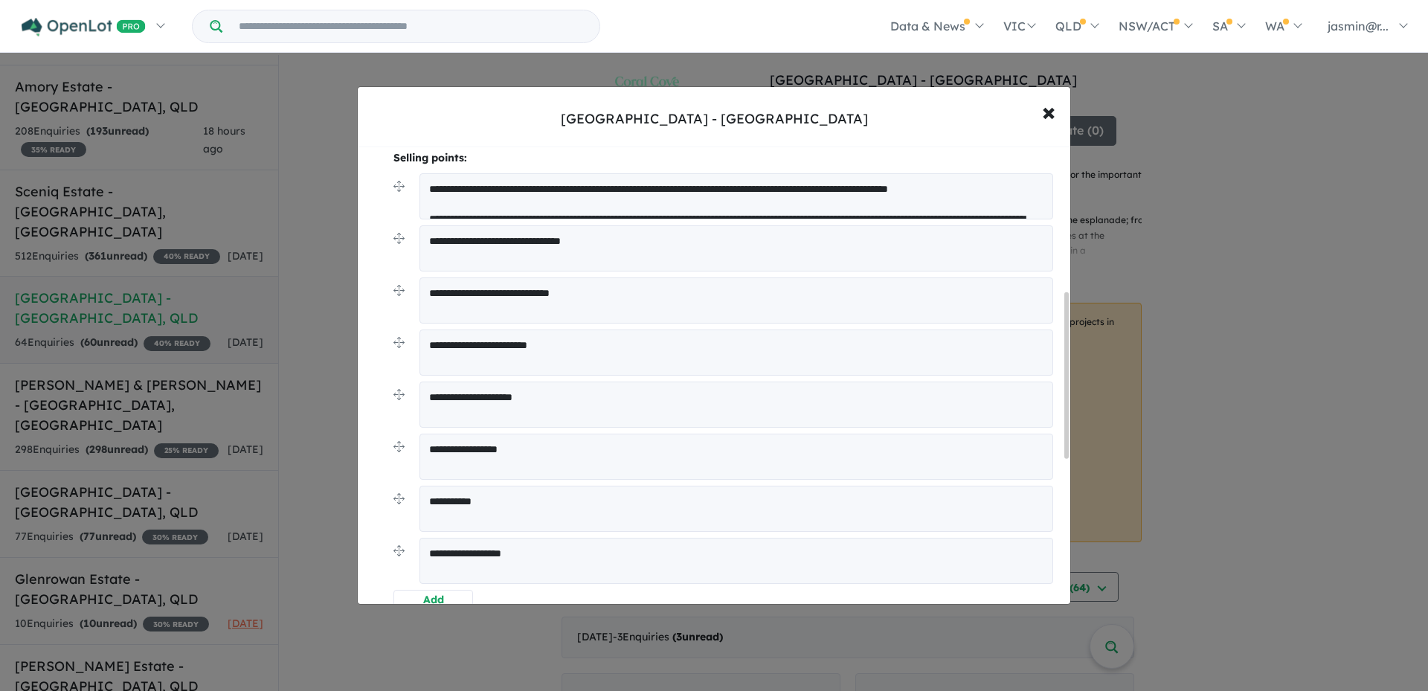
drag, startPoint x: 482, startPoint y: 239, endPoint x: 410, endPoint y: 239, distance: 72.1
click at [410, 239] on li "**********" at bounding box center [725, 251] width 665 height 52
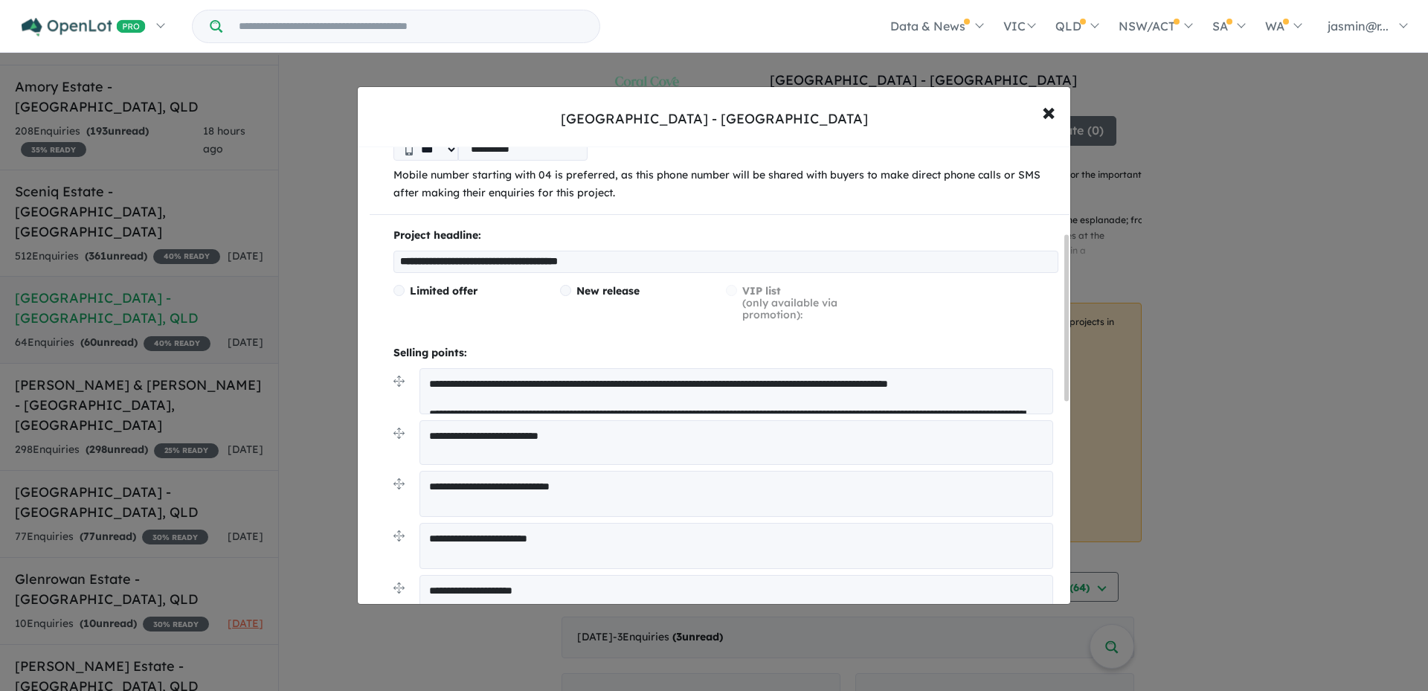
scroll to position [175, 0]
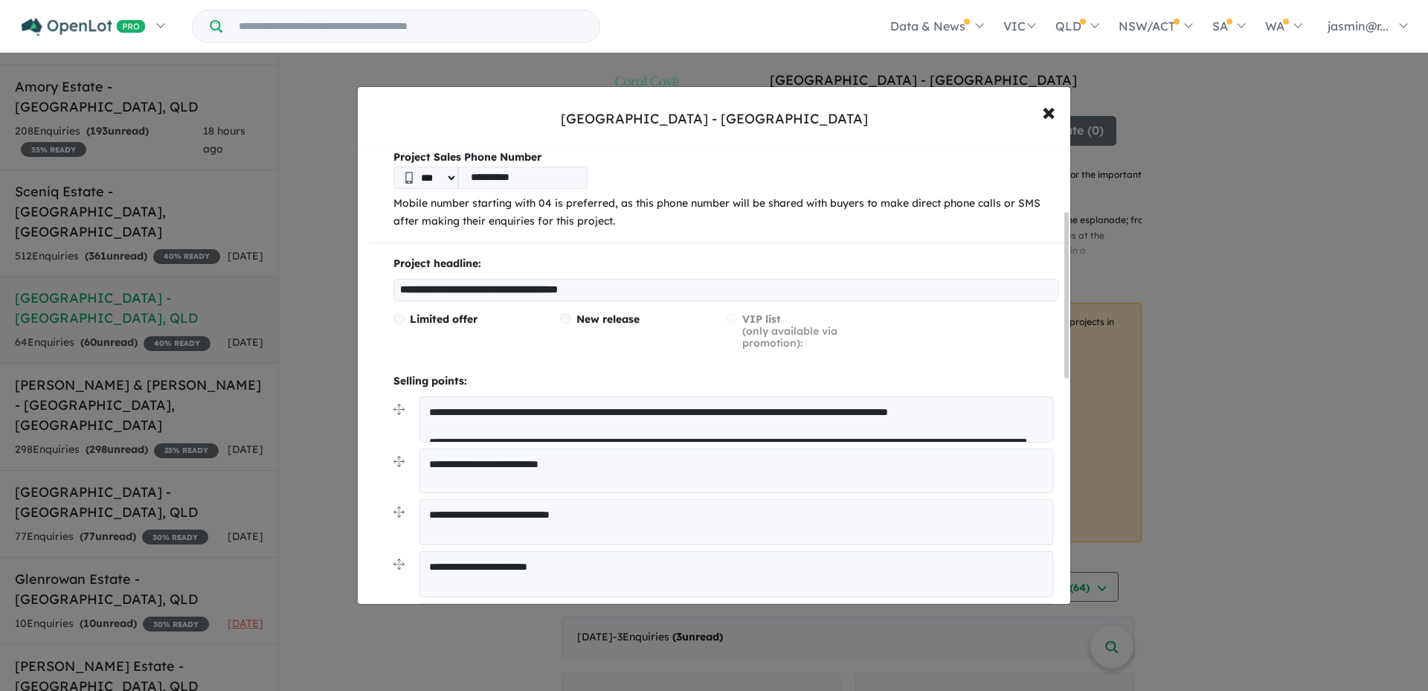
type textarea "**********"
drag, startPoint x: 654, startPoint y: 288, endPoint x: 349, endPoint y: 291, distance: 304.9
click at [349, 291] on div "**********" at bounding box center [714, 345] width 1428 height 691
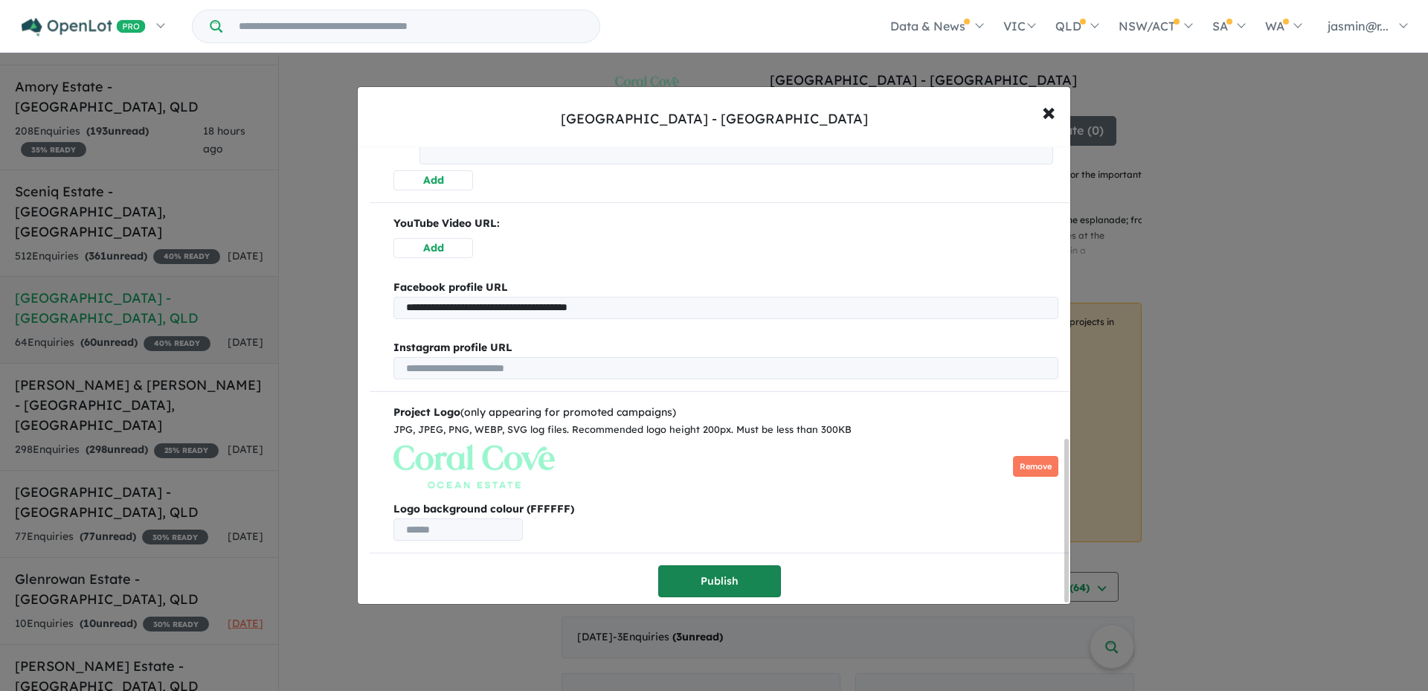
type input "**********"
click at [717, 569] on button "Publish" at bounding box center [719, 581] width 123 height 32
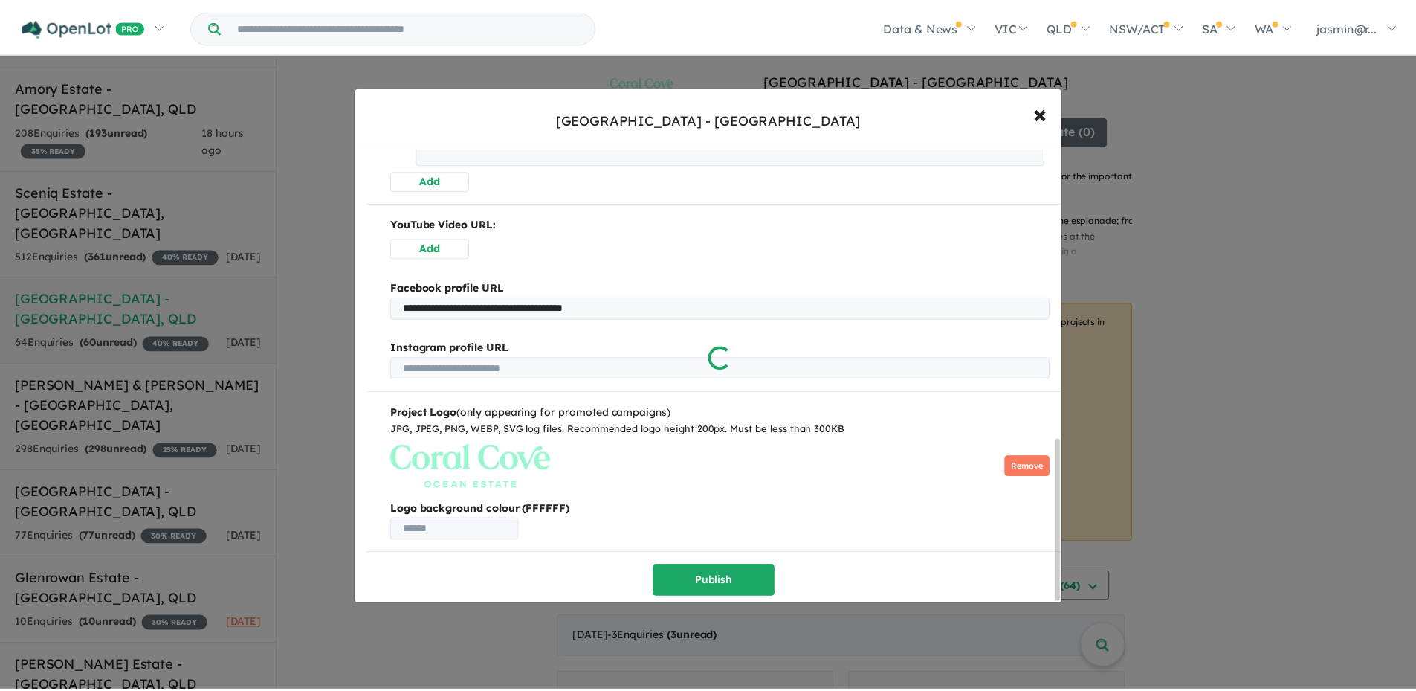
scroll to position [0, 0]
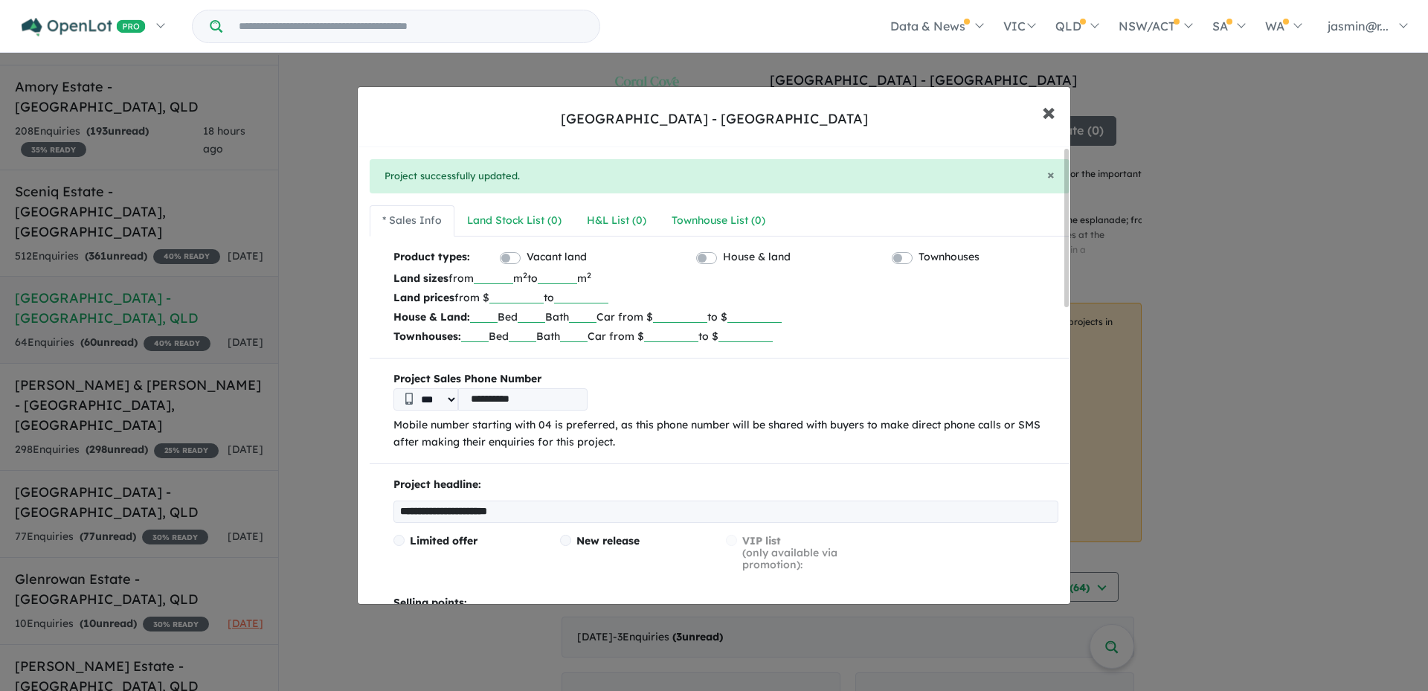
click at [1048, 109] on span "×" at bounding box center [1048, 111] width 13 height 32
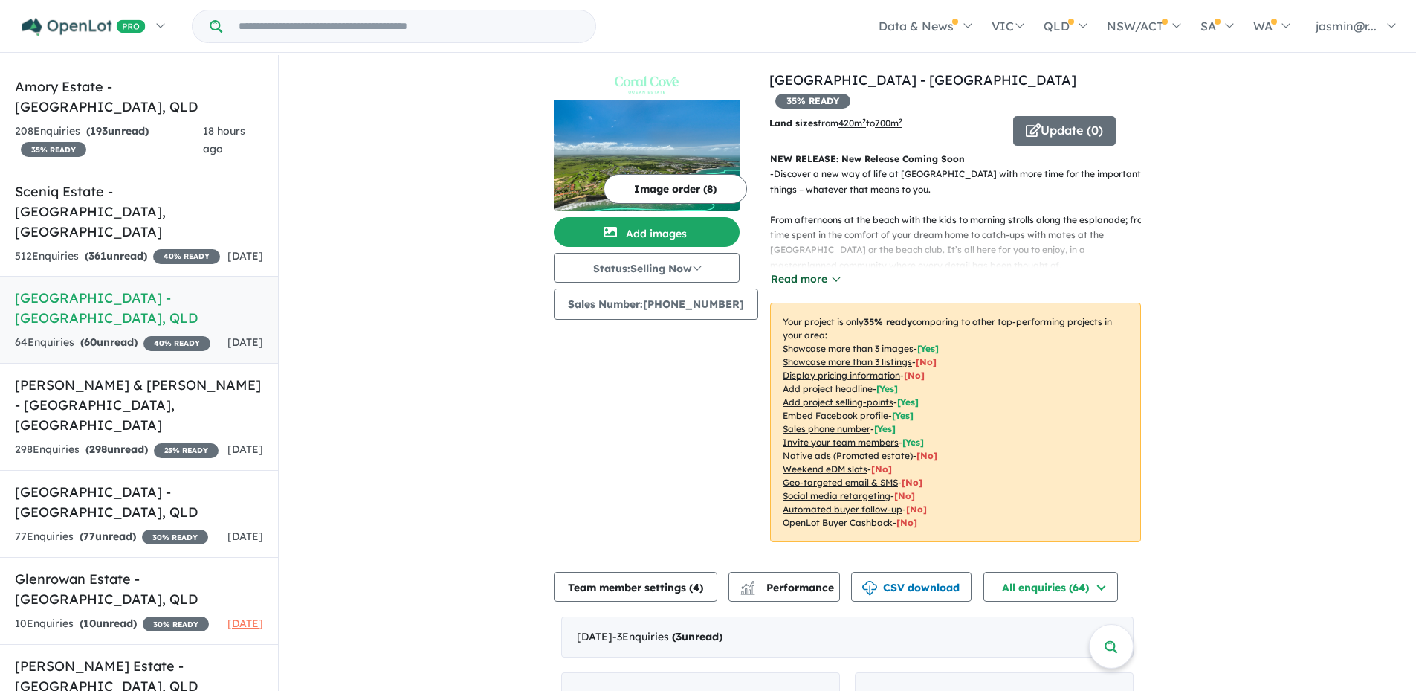
click at [825, 271] on button "Read more" at bounding box center [805, 279] width 70 height 17
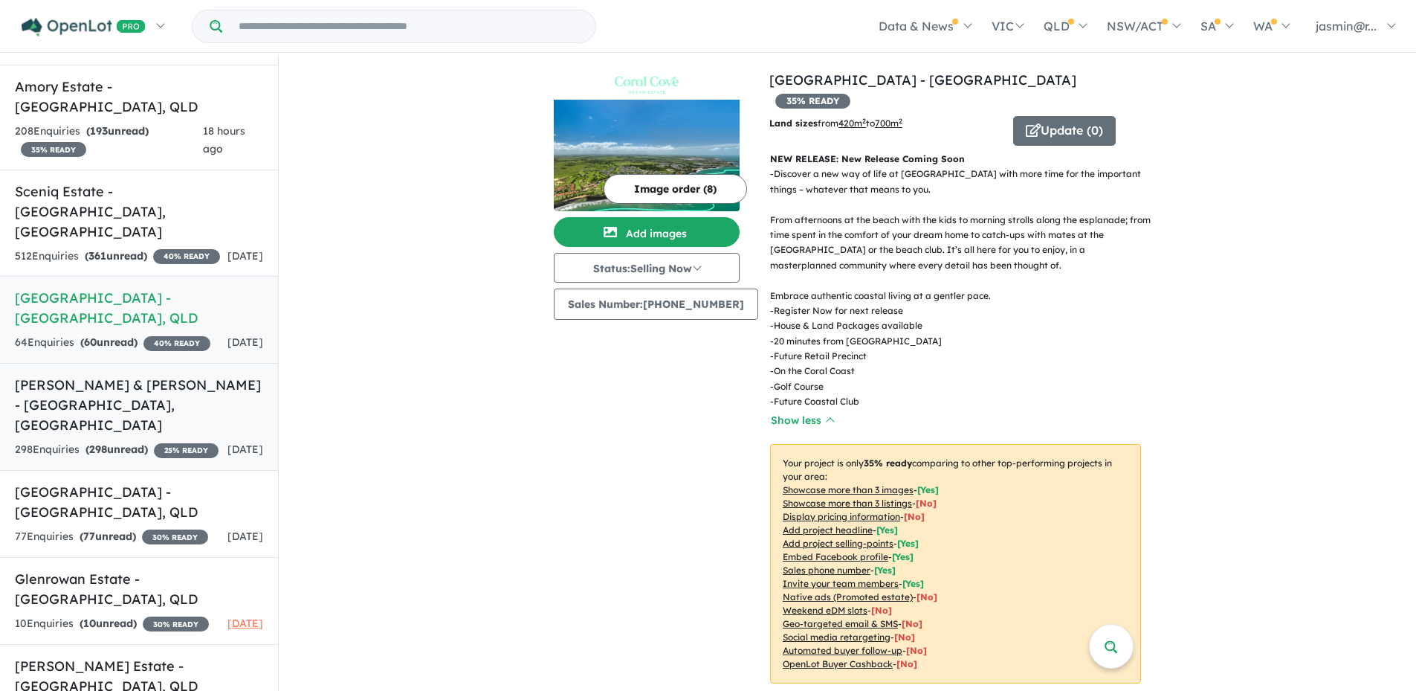
click at [166, 410] on link "[PERSON_NAME] & [PERSON_NAME] - [GEOGRAPHIC_DATA] , [GEOGRAPHIC_DATA] 298 Enqui…" at bounding box center [139, 417] width 278 height 108
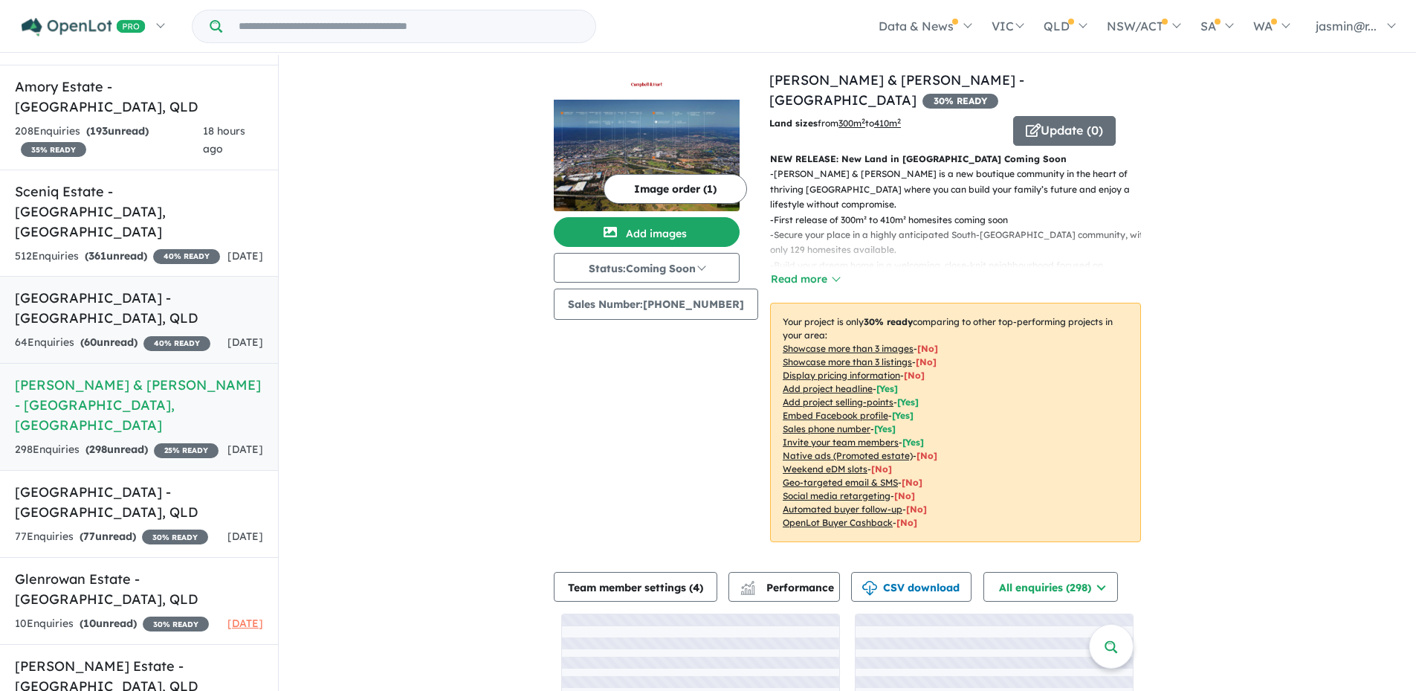
click at [155, 303] on h5 "[GEOGRAPHIC_DATA] - [GEOGRAPHIC_DATA] , [GEOGRAPHIC_DATA]" at bounding box center [139, 308] width 248 height 40
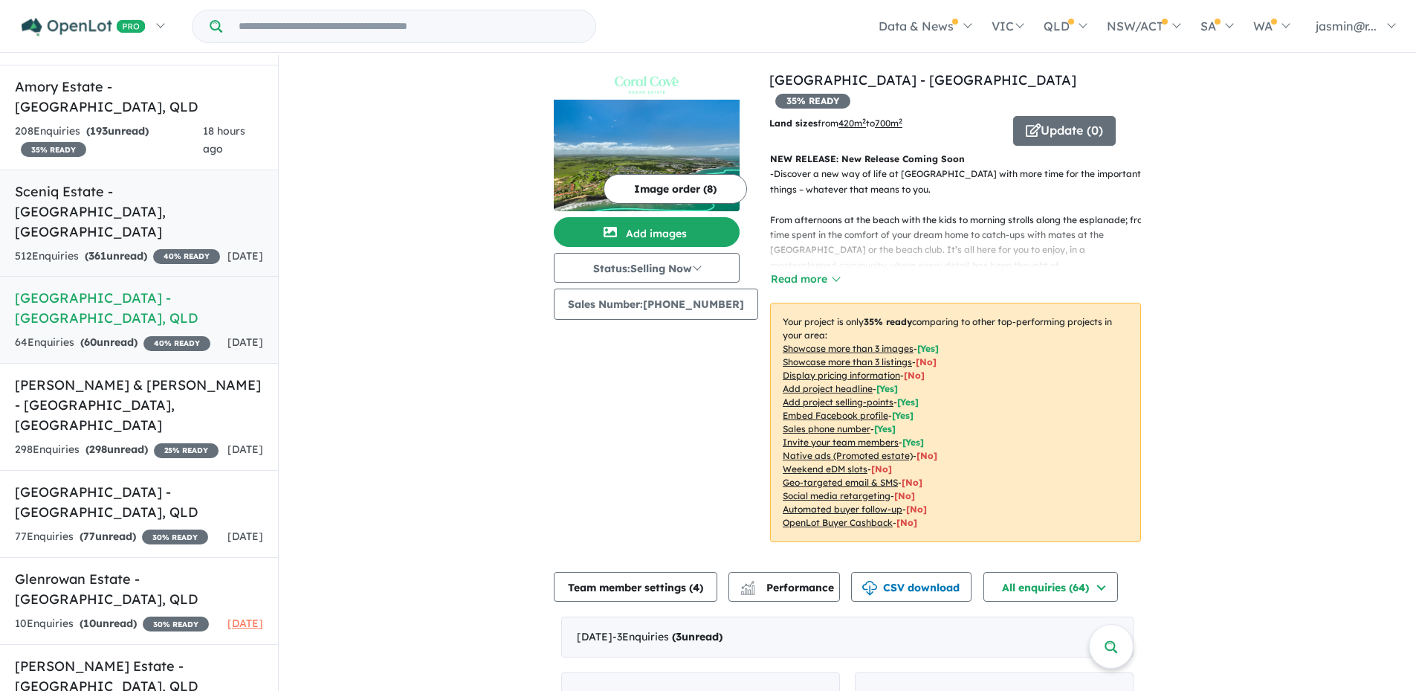
click at [106, 205] on link "Sceniq Estate - [GEOGRAPHIC_DATA] , [GEOGRAPHIC_DATA] 512 Enquir ies ( 361 unre…" at bounding box center [139, 224] width 278 height 108
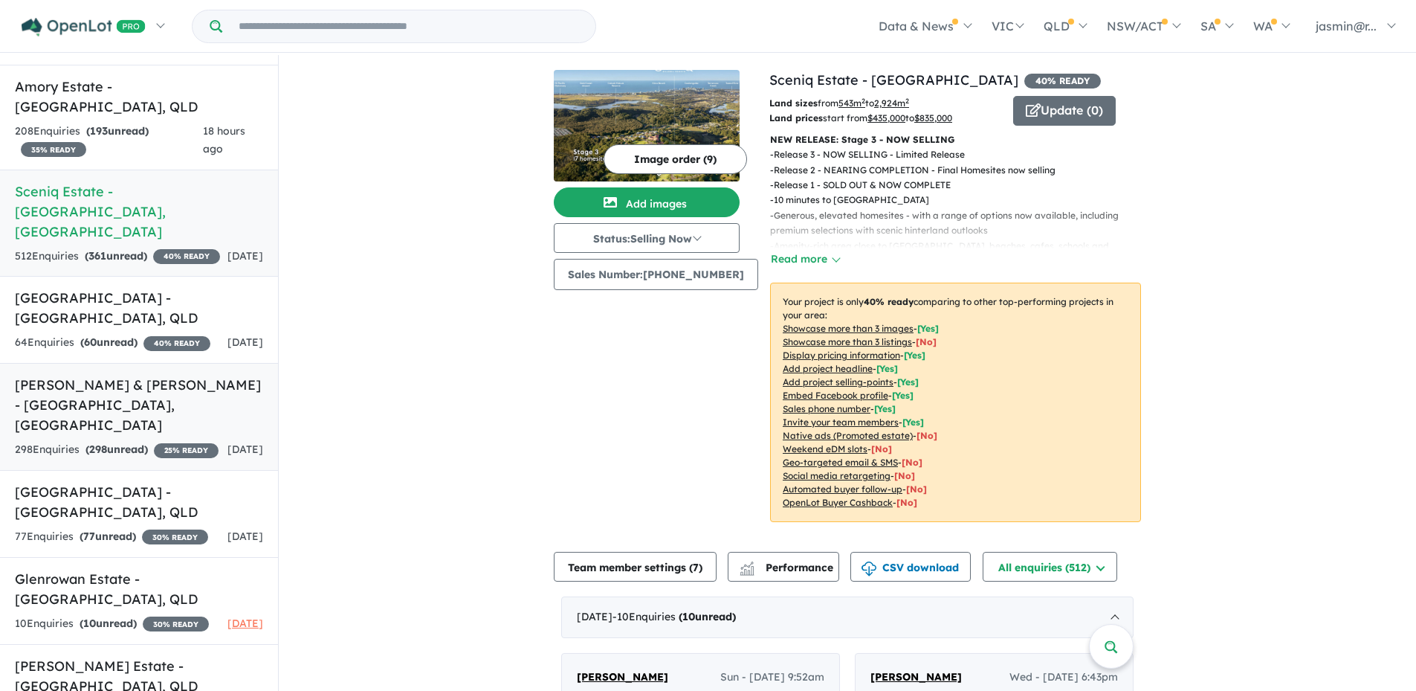
click at [173, 404] on h5 "[PERSON_NAME] & [PERSON_NAME] - [GEOGRAPHIC_DATA] , [GEOGRAPHIC_DATA]" at bounding box center [139, 405] width 248 height 60
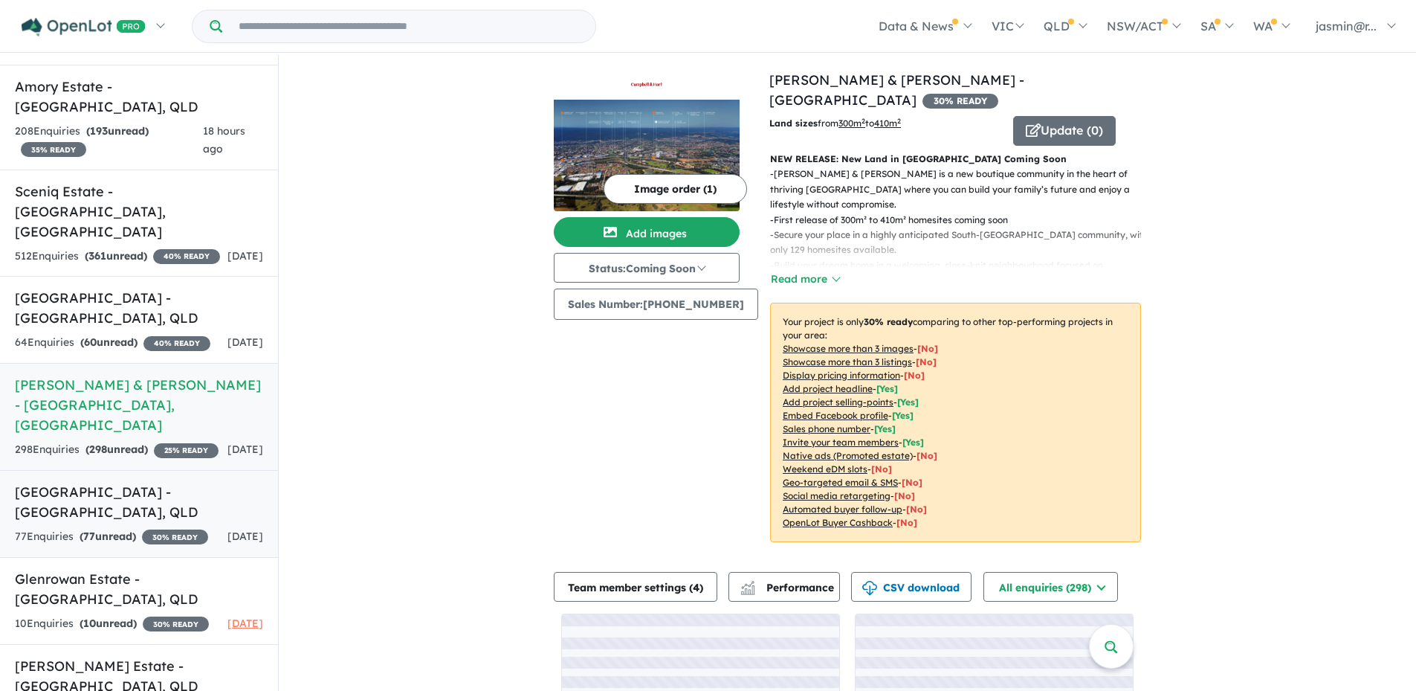
click at [157, 493] on h5 "[GEOGRAPHIC_DATA] - [GEOGRAPHIC_DATA] , [GEOGRAPHIC_DATA]" at bounding box center [139, 502] width 248 height 40
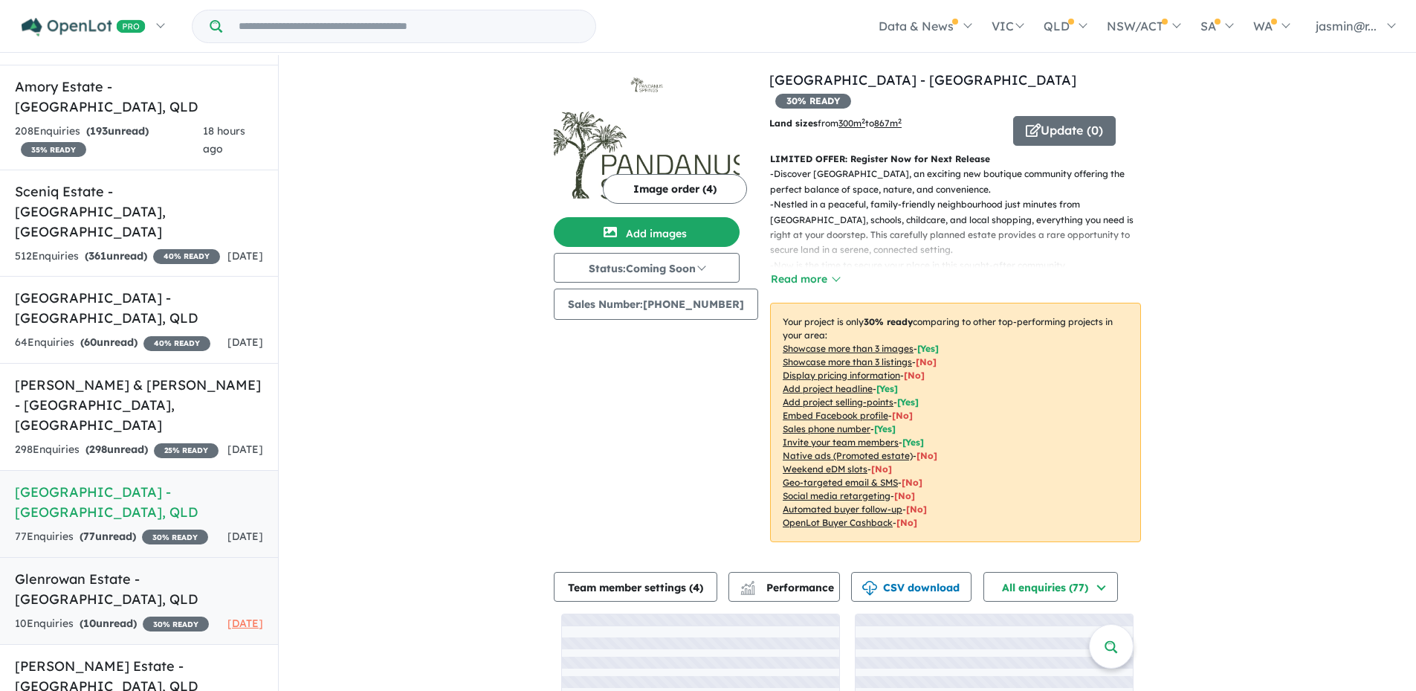
click at [155, 594] on h5 "Glenrowan Estate - [GEOGRAPHIC_DATA] , [GEOGRAPHIC_DATA]" at bounding box center [139, 589] width 248 height 40
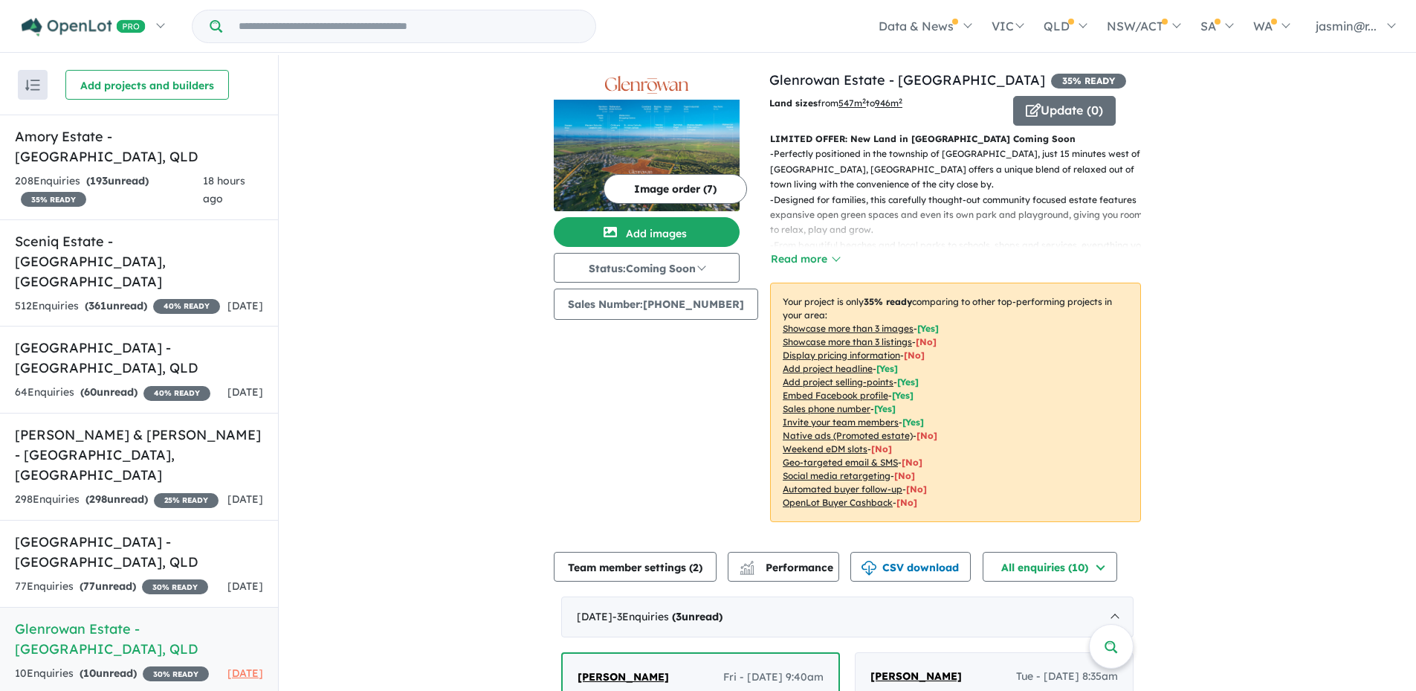
click at [689, 129] on img at bounding box center [647, 156] width 186 height 112
click at [133, 174] on strong "( 193 unread)" at bounding box center [117, 180] width 62 height 13
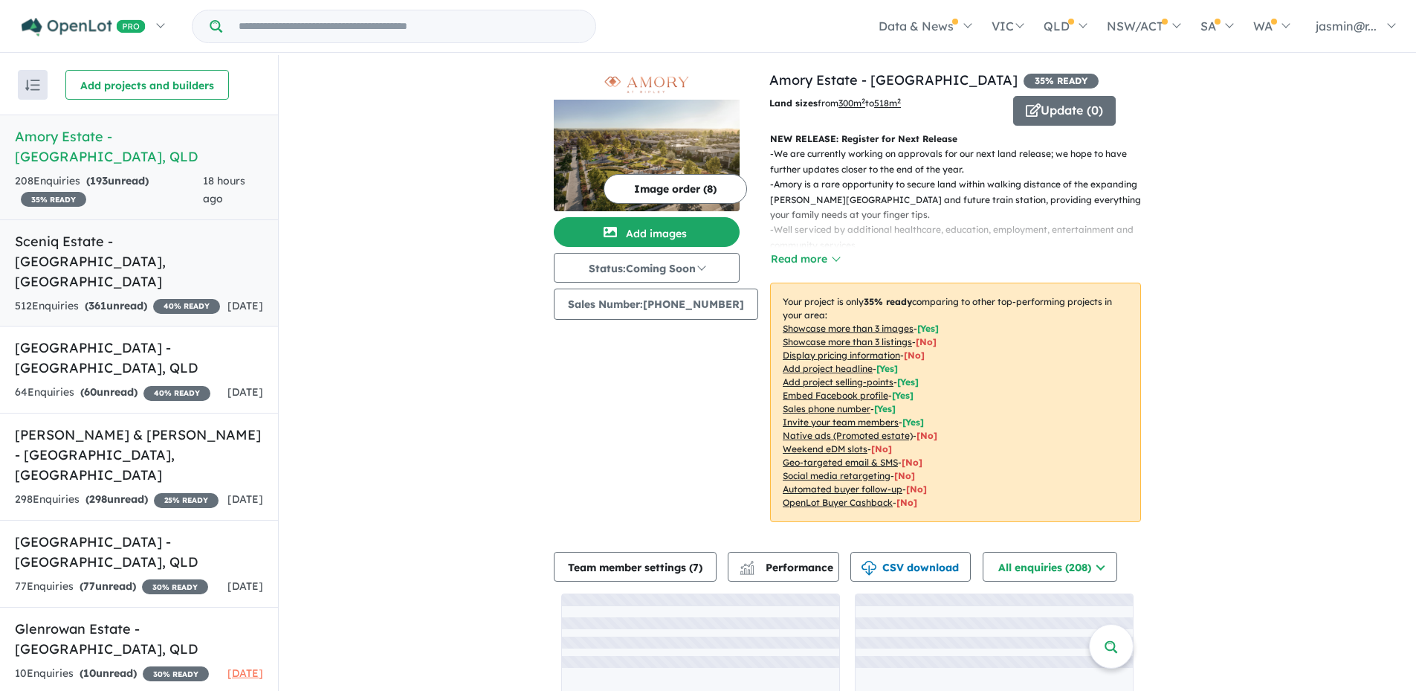
click at [143, 244] on h5 "Sceniq Estate - [GEOGRAPHIC_DATA] , [GEOGRAPHIC_DATA]" at bounding box center [139, 261] width 248 height 60
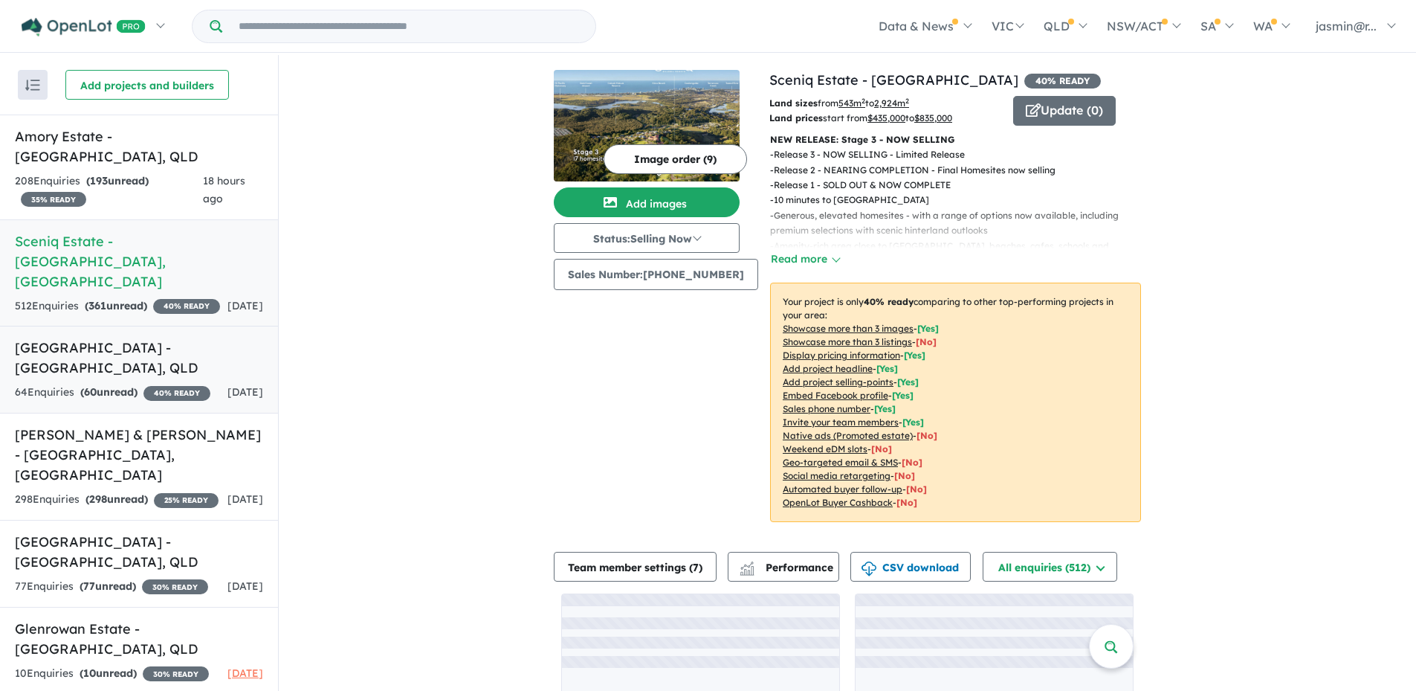
click at [115, 338] on h5 "[GEOGRAPHIC_DATA] - [GEOGRAPHIC_DATA] , [GEOGRAPHIC_DATA]" at bounding box center [139, 358] width 248 height 40
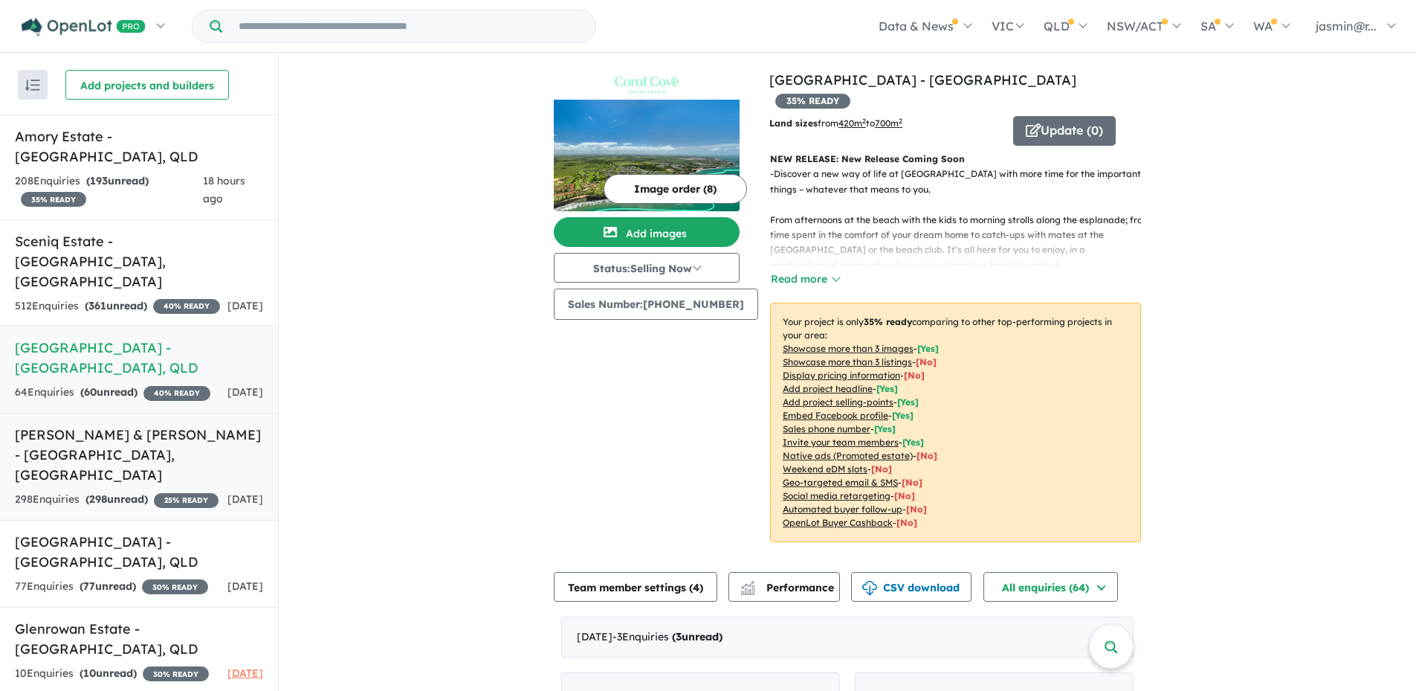
click at [132, 425] on h5 "[PERSON_NAME] & [PERSON_NAME] - [GEOGRAPHIC_DATA] , [GEOGRAPHIC_DATA]" at bounding box center [139, 455] width 248 height 60
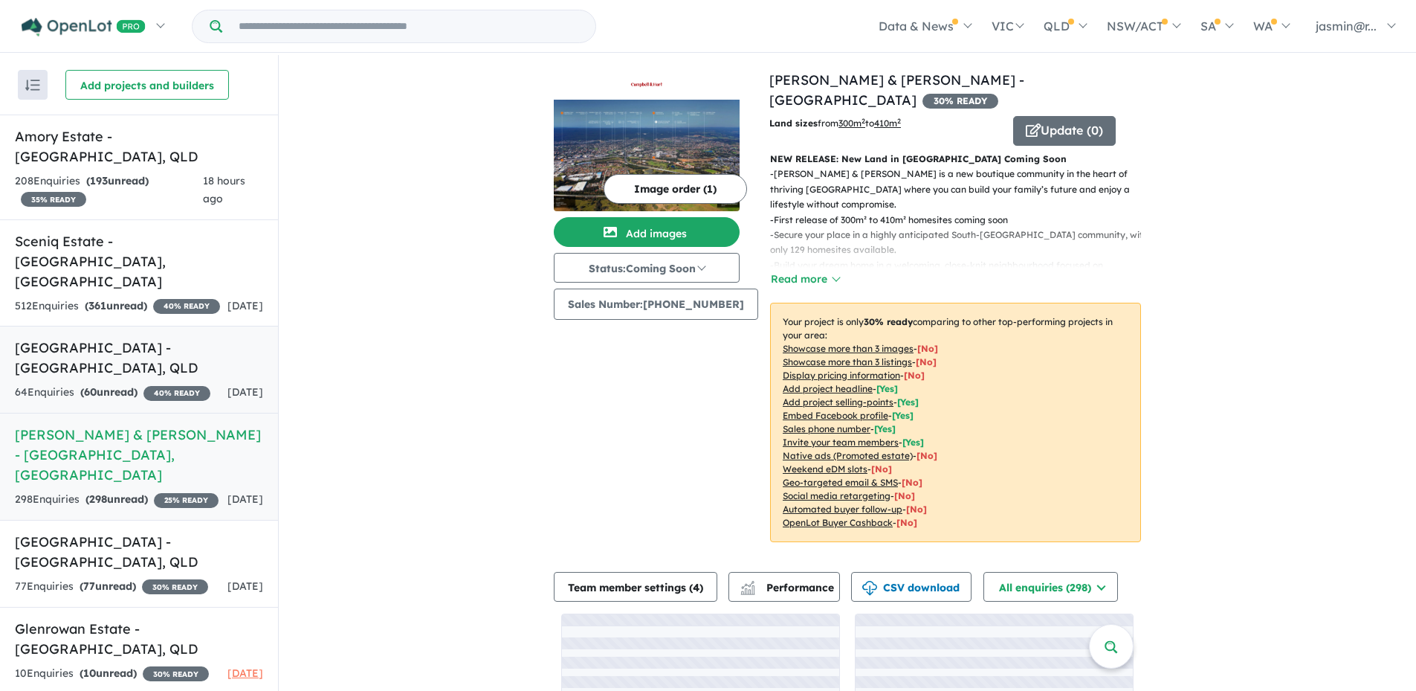
click at [139, 355] on h5 "[GEOGRAPHIC_DATA] - [GEOGRAPHIC_DATA] , [GEOGRAPHIC_DATA]" at bounding box center [139, 358] width 248 height 40
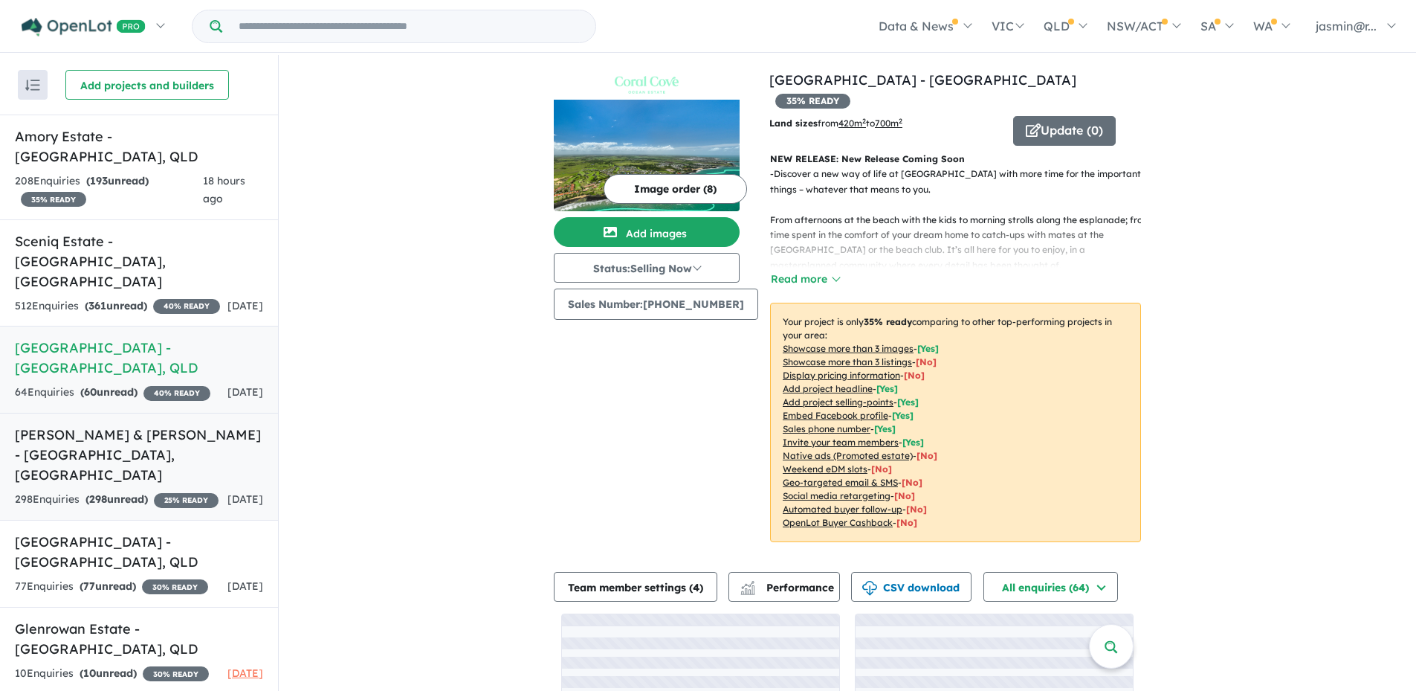
click at [132, 445] on h5 "[PERSON_NAME] & [PERSON_NAME] - [GEOGRAPHIC_DATA] , [GEOGRAPHIC_DATA]" at bounding box center [139, 455] width 248 height 60
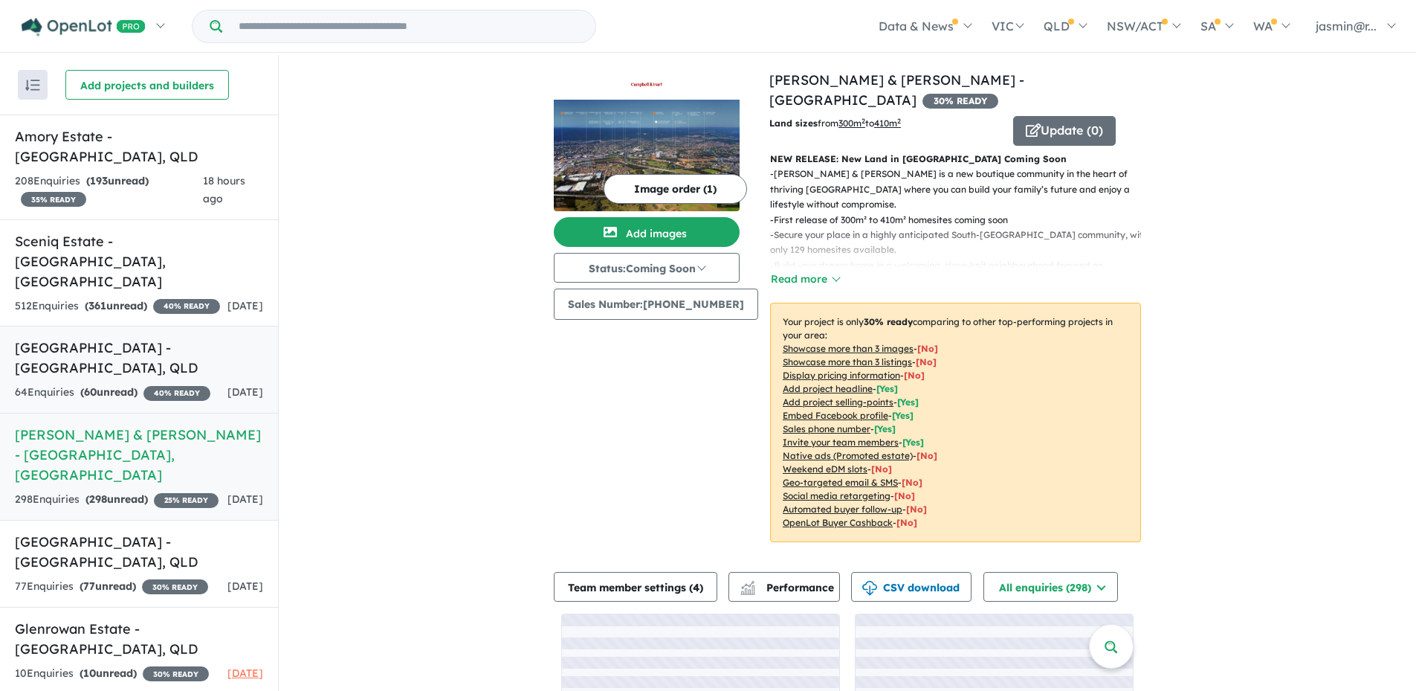
click at [110, 359] on link "[GEOGRAPHIC_DATA] - [GEOGRAPHIC_DATA] , [GEOGRAPHIC_DATA] 64 Enquir ies ( 60 un…" at bounding box center [139, 370] width 278 height 88
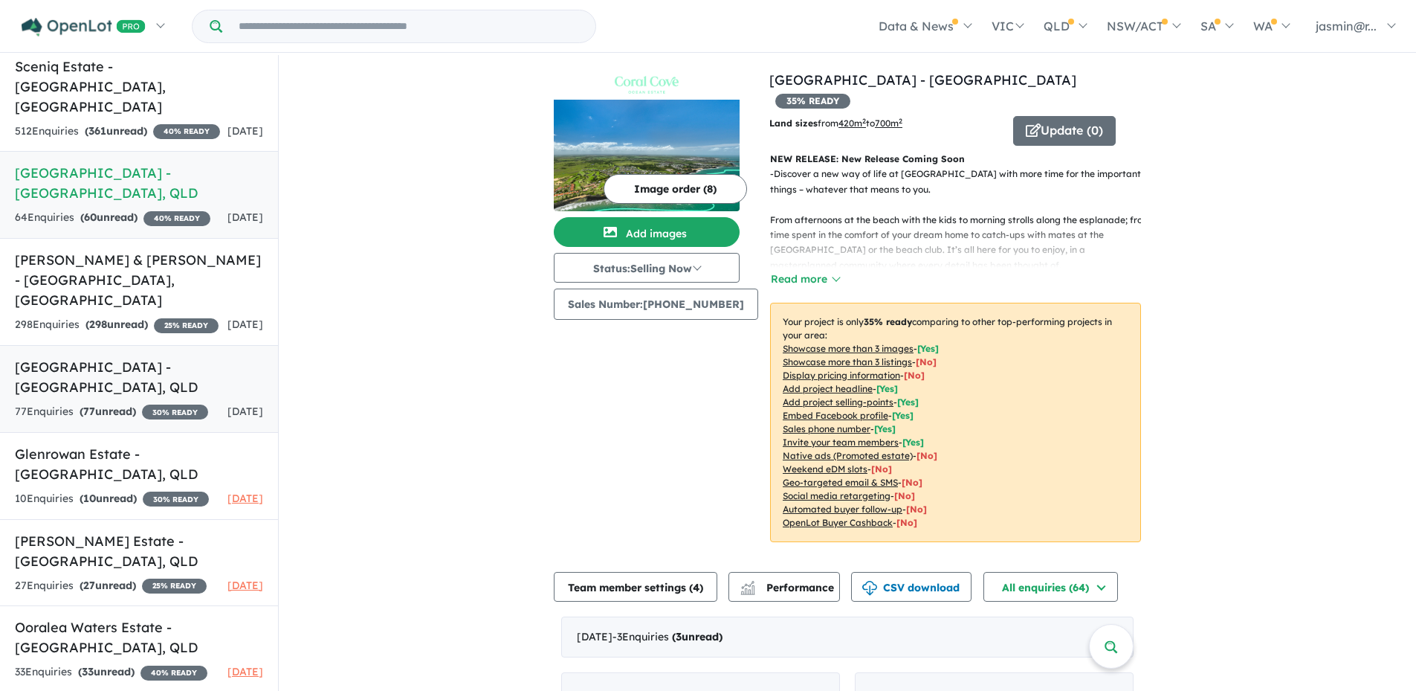
scroll to position [199, 0]
drag, startPoint x: 118, startPoint y: 465, endPoint x: 141, endPoint y: 460, distance: 22.7
click at [118, 491] on strong "( 10 unread)" at bounding box center [108, 497] width 57 height 13
